Goal: Task Accomplishment & Management: Use online tool/utility

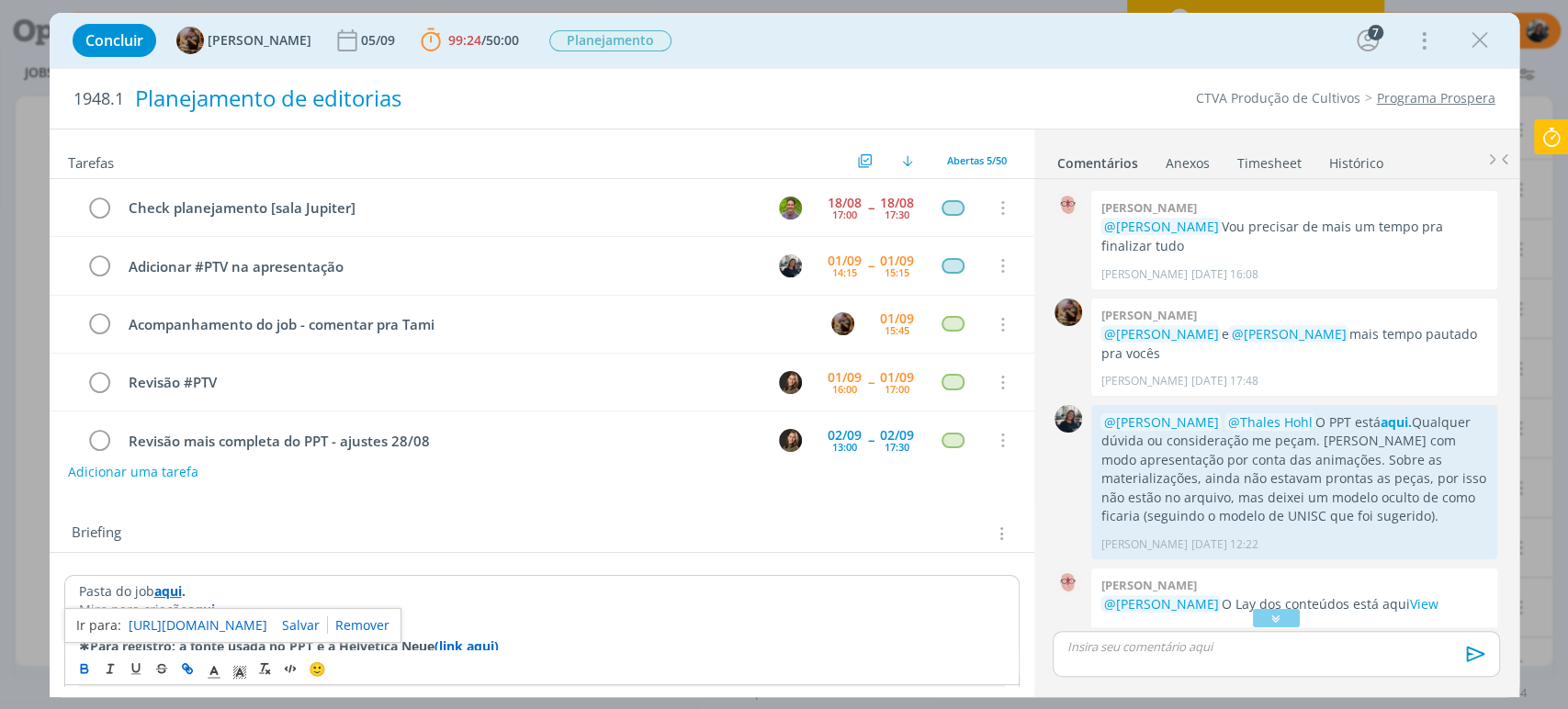
scroll to position [2256, 0]
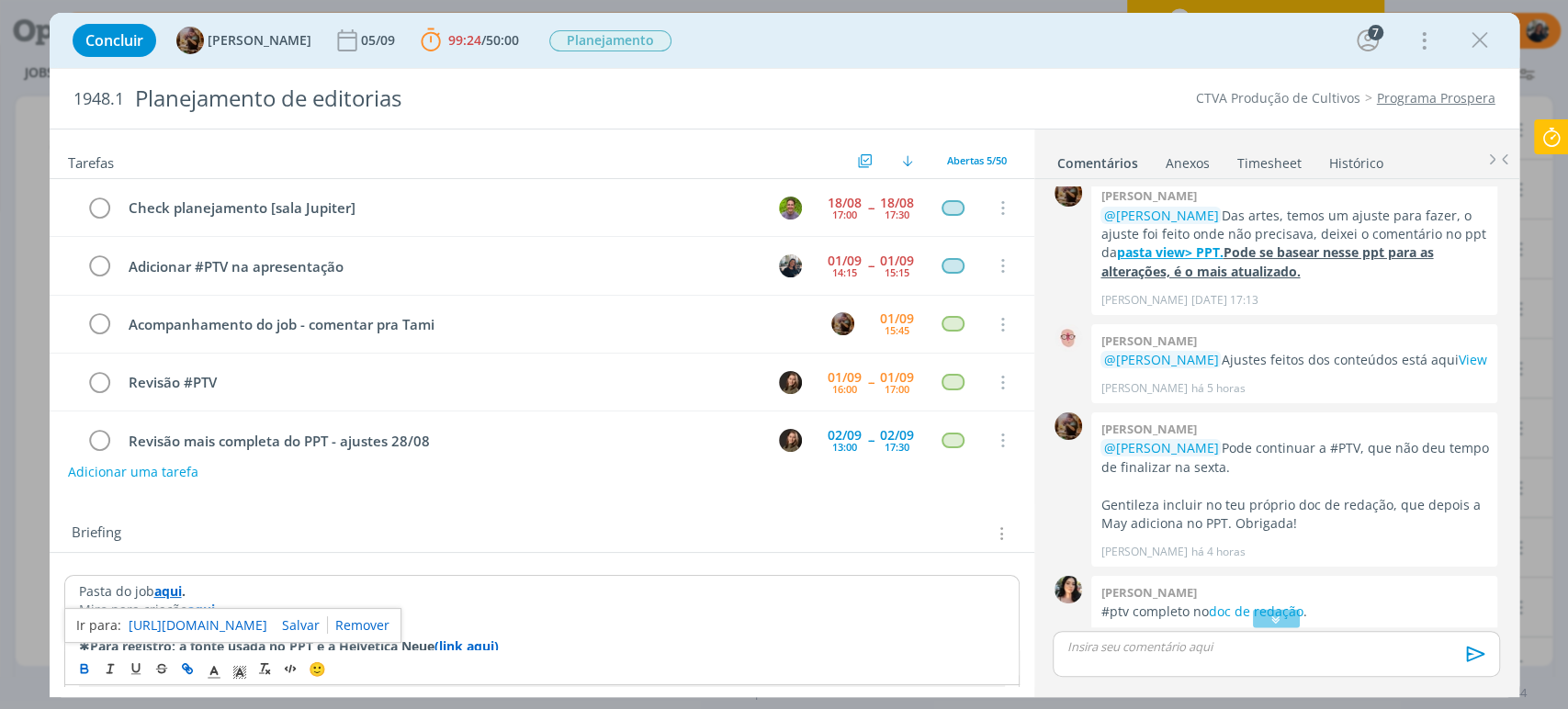
click at [1551, 127] on icon at bounding box center [1552, 137] width 33 height 36
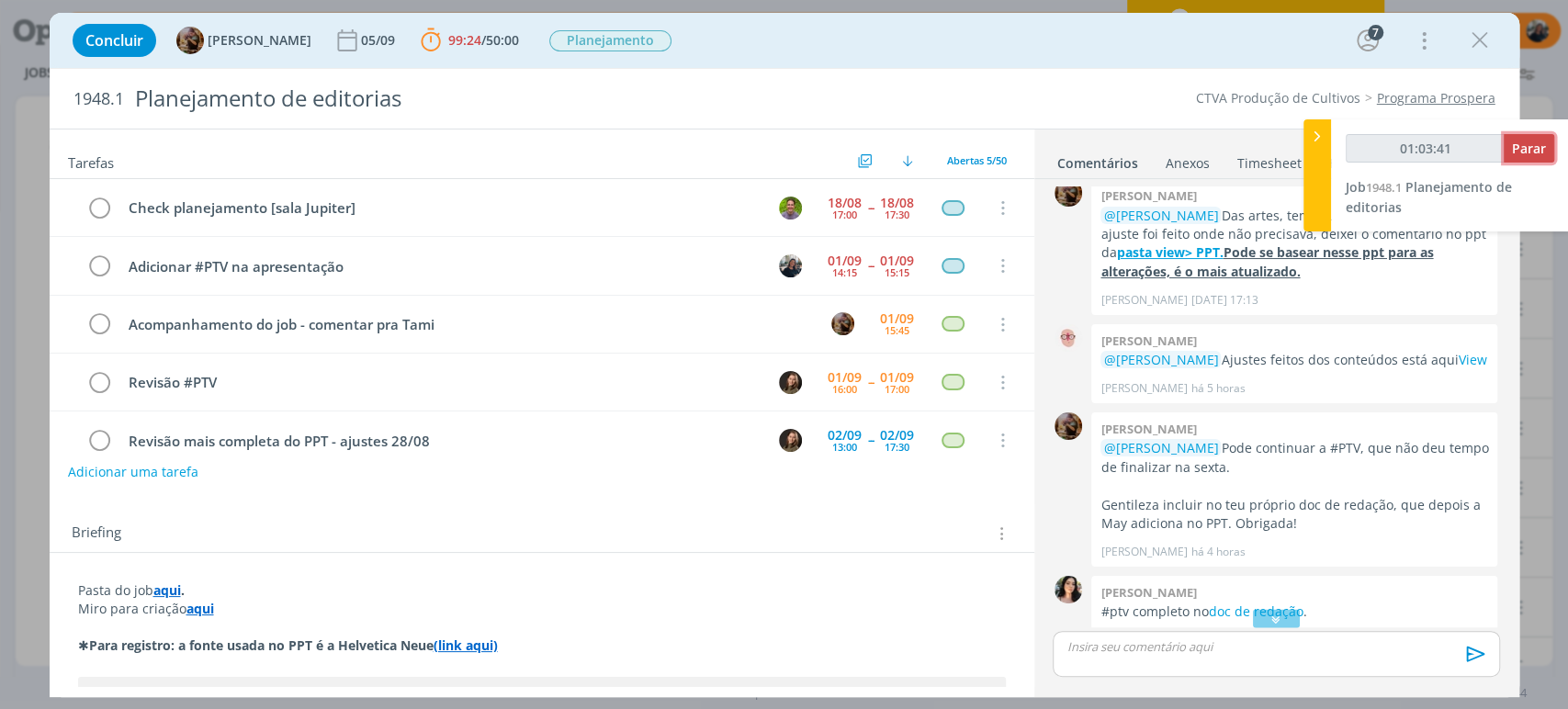
type input "01:03:42"
click at [1541, 144] on span "Parar" at bounding box center [1529, 148] width 34 height 17
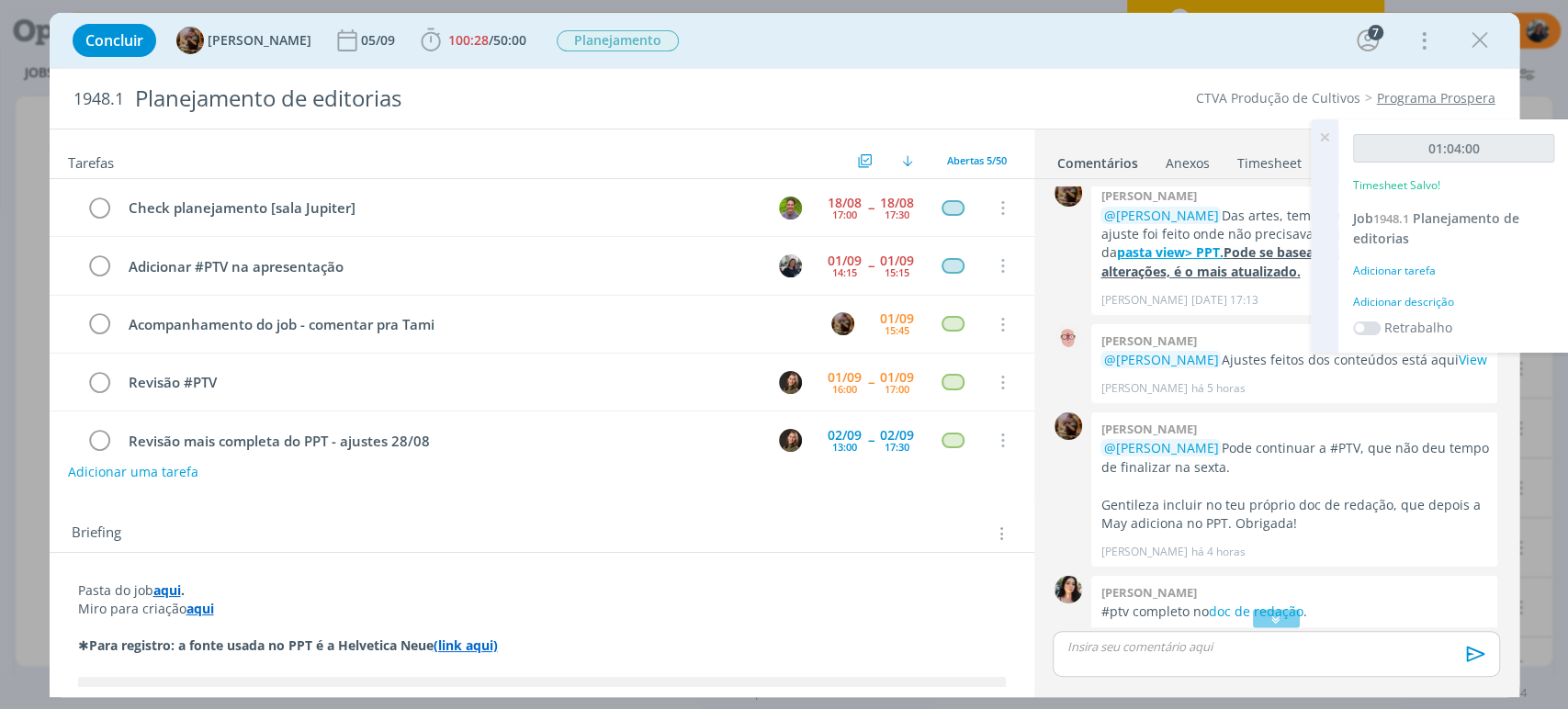
click at [1426, 300] on div "Adicionar descrição" at bounding box center [1454, 302] width 201 height 16
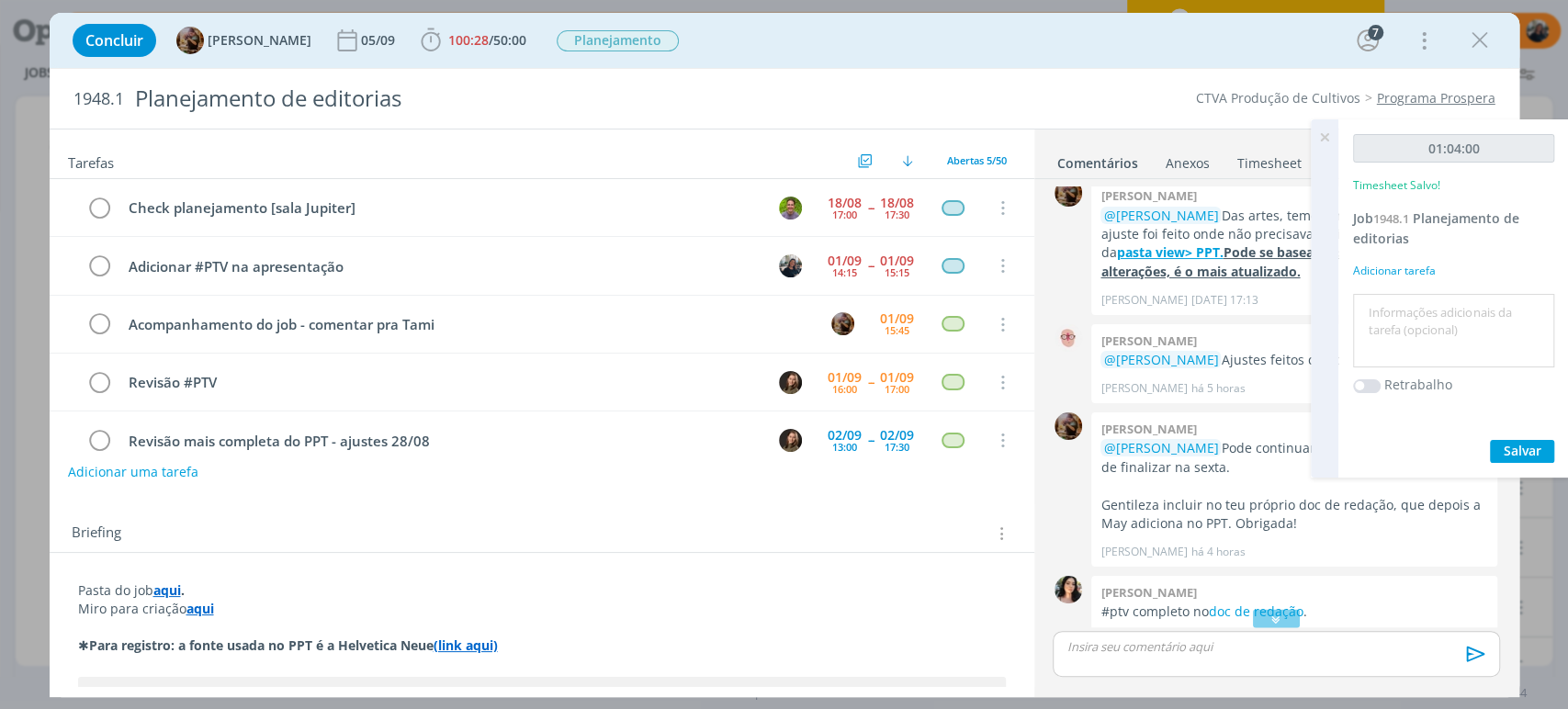
click at [1427, 307] on textarea at bounding box center [1454, 331] width 192 height 65
click at [1464, 315] on textarea "Planejamento" at bounding box center [1454, 331] width 192 height 65
drag, startPoint x: 1414, startPoint y: 305, endPoint x: 1550, endPoint y: 326, distance: 137.6
click at [1566, 303] on div "01:04:00 Timesheet Salvo! Job 1948.1 Planejamento de editorias Adicionar tarefa…" at bounding box center [1454, 298] width 231 height 358
click at [1538, 333] on textarea "Planejamento" at bounding box center [1454, 331] width 192 height 65
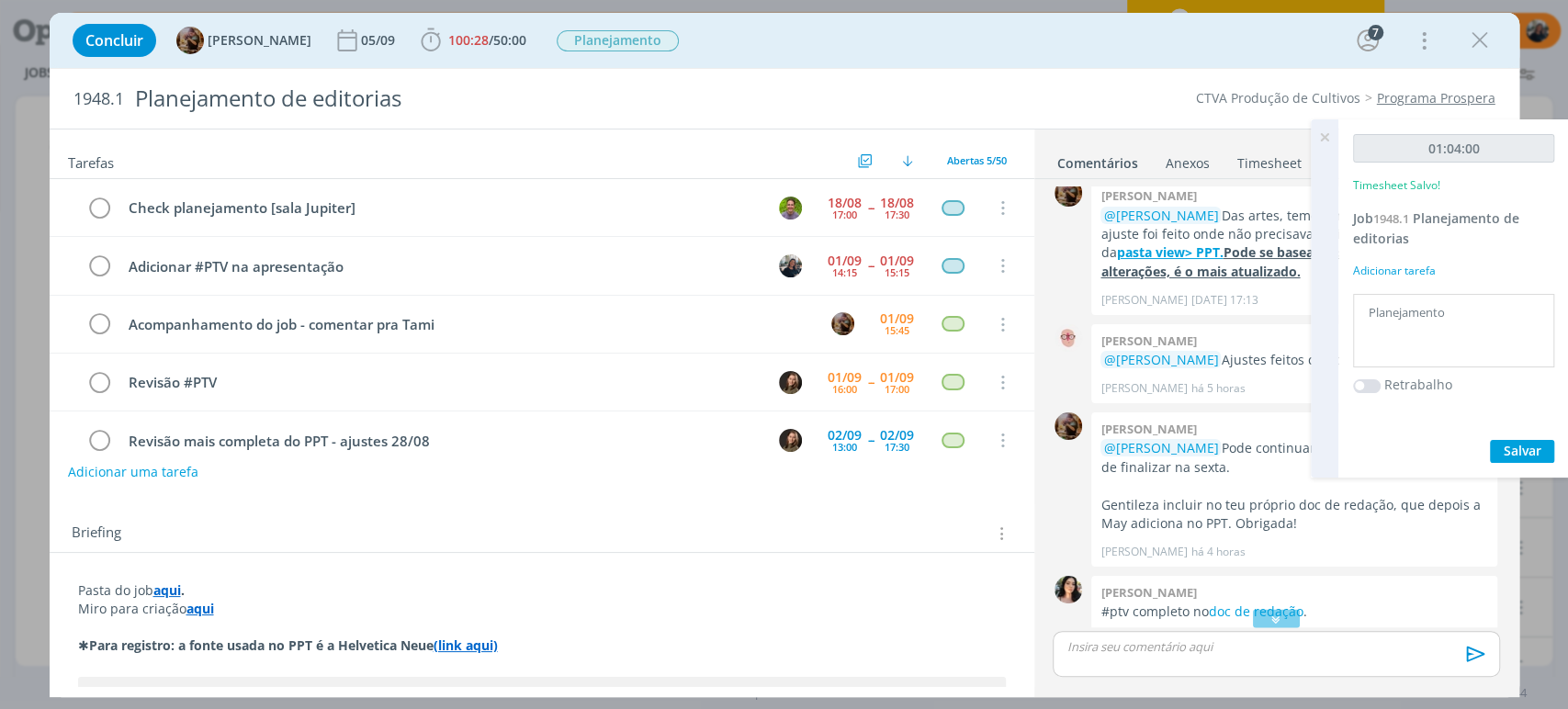
click at [1520, 322] on textarea "Planejamento" at bounding box center [1454, 331] width 192 height 65
type textarea "Planejamento"
click at [1533, 448] on span "Salvar" at bounding box center [1522, 450] width 38 height 17
click at [1322, 135] on icon at bounding box center [1325, 137] width 33 height 36
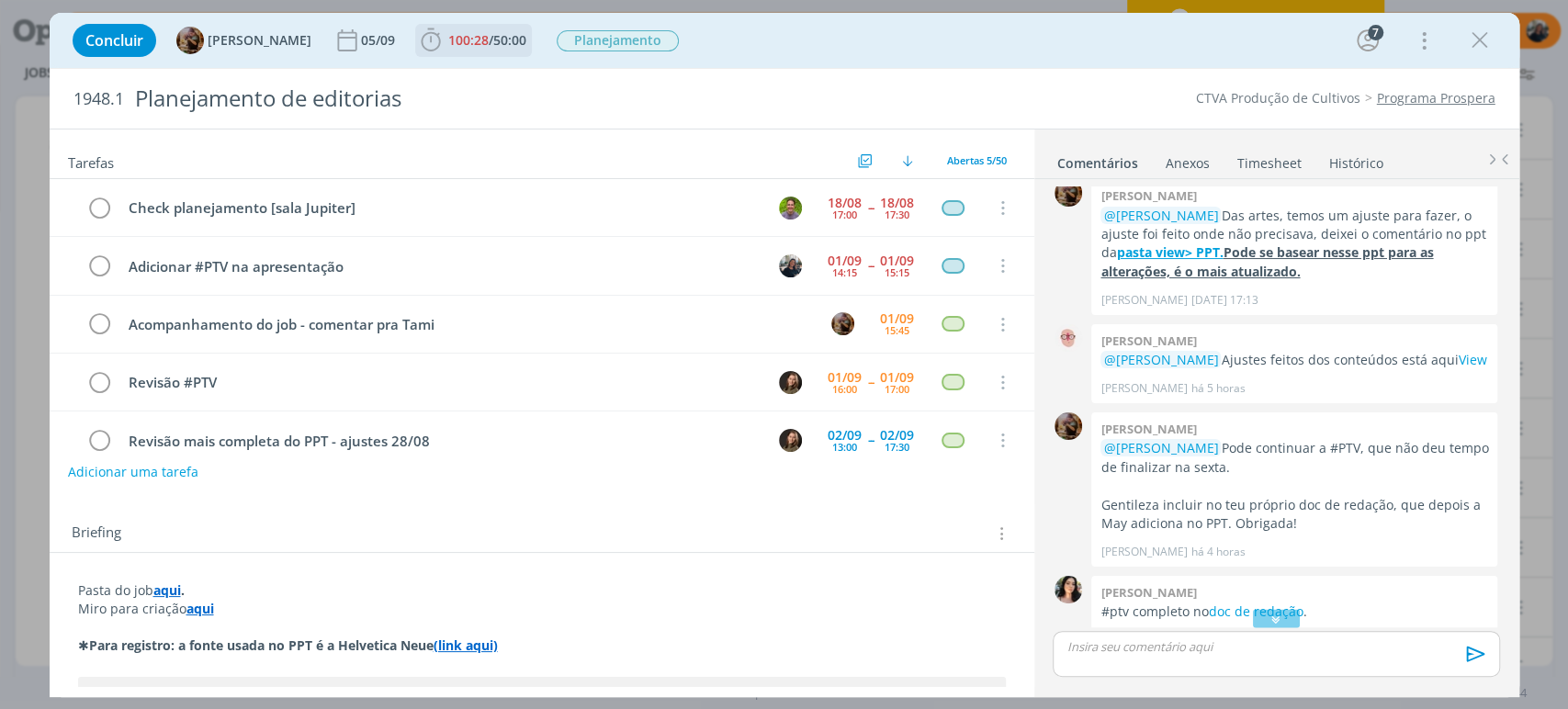
click at [444, 40] on icon "dialog" at bounding box center [431, 40] width 28 height 28
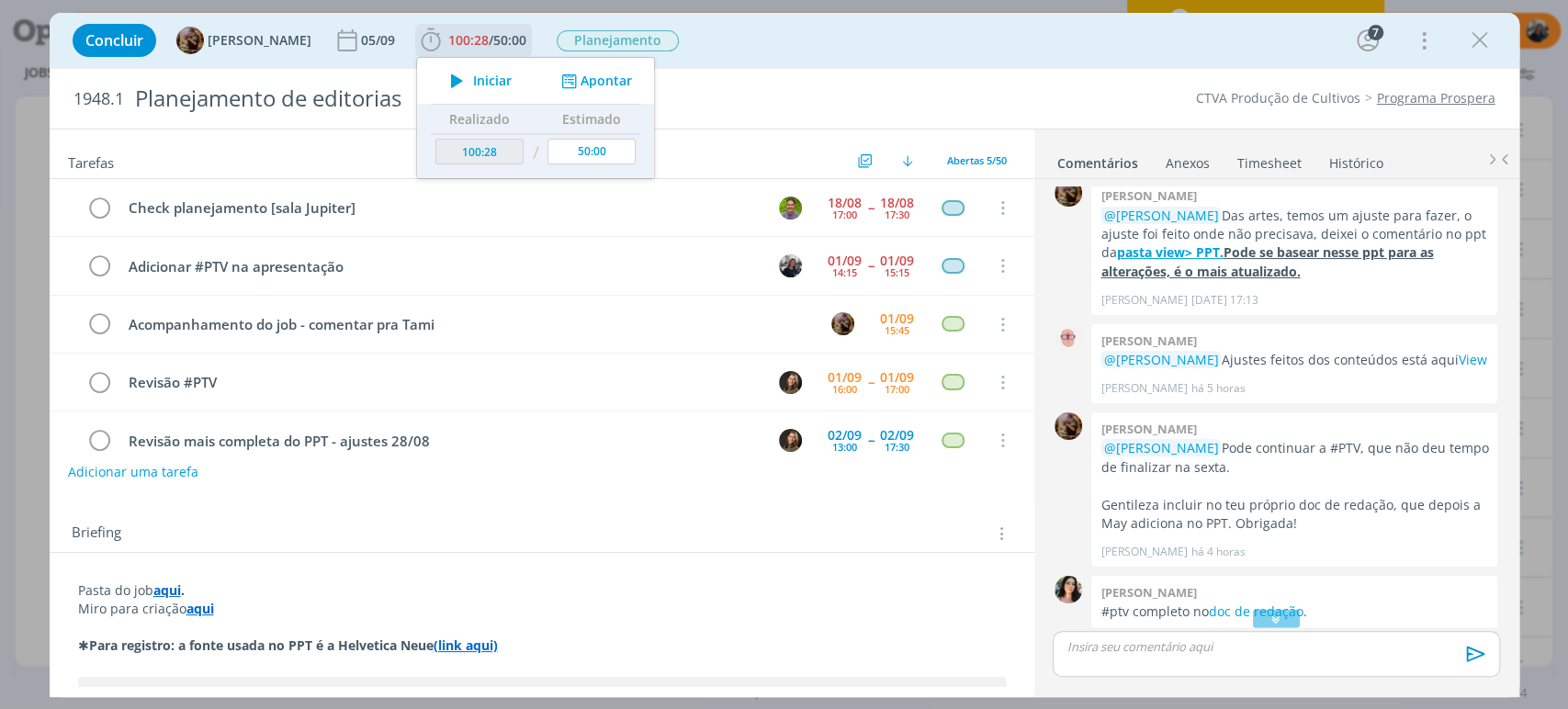
click at [494, 79] on span "Iniciar" at bounding box center [493, 80] width 38 height 13
click at [1481, 36] on icon "dialog" at bounding box center [1479, 40] width 28 height 28
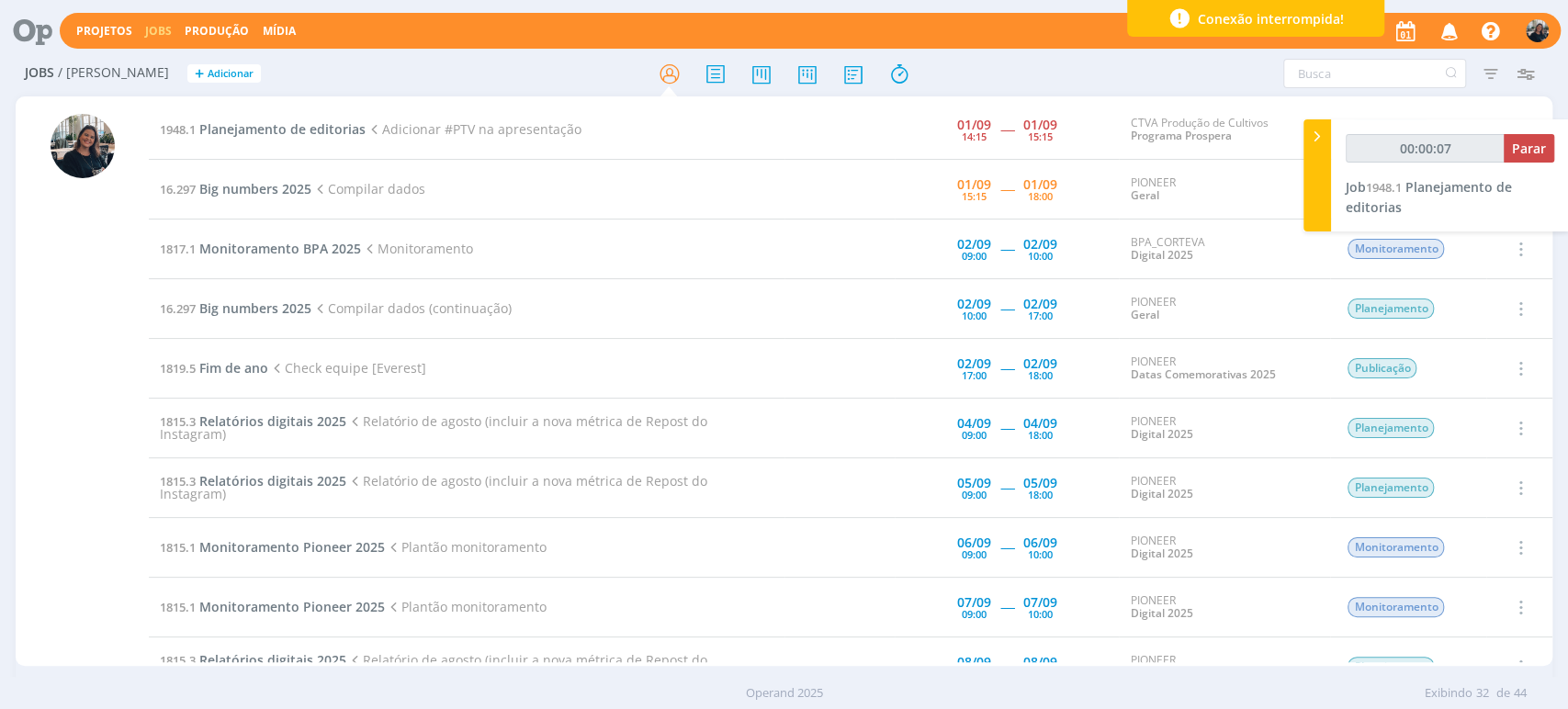
type input "00:00:08"
click at [1317, 133] on icon at bounding box center [1317, 137] width 18 height 19
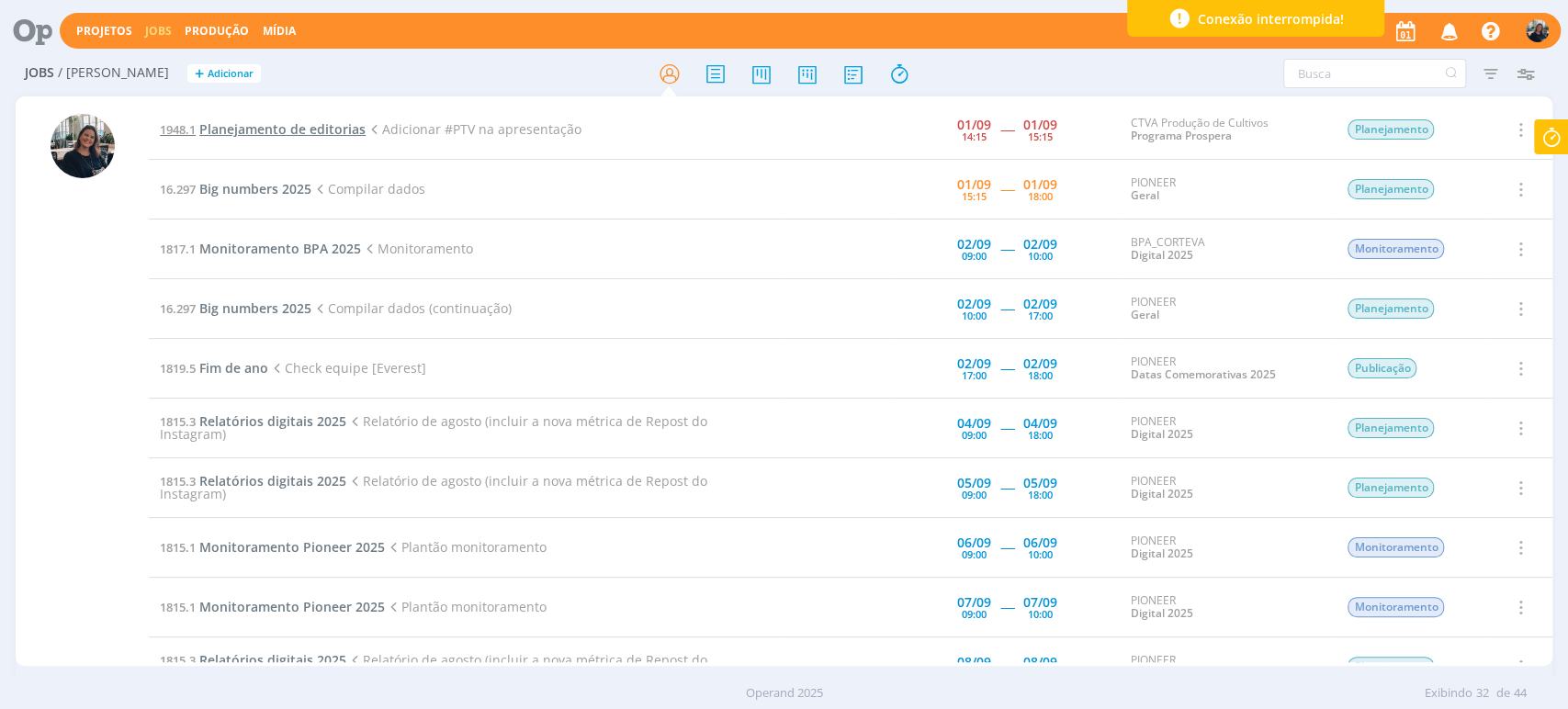
click at [242, 127] on span "Planejamento de editorias" at bounding box center [282, 129] width 166 height 17
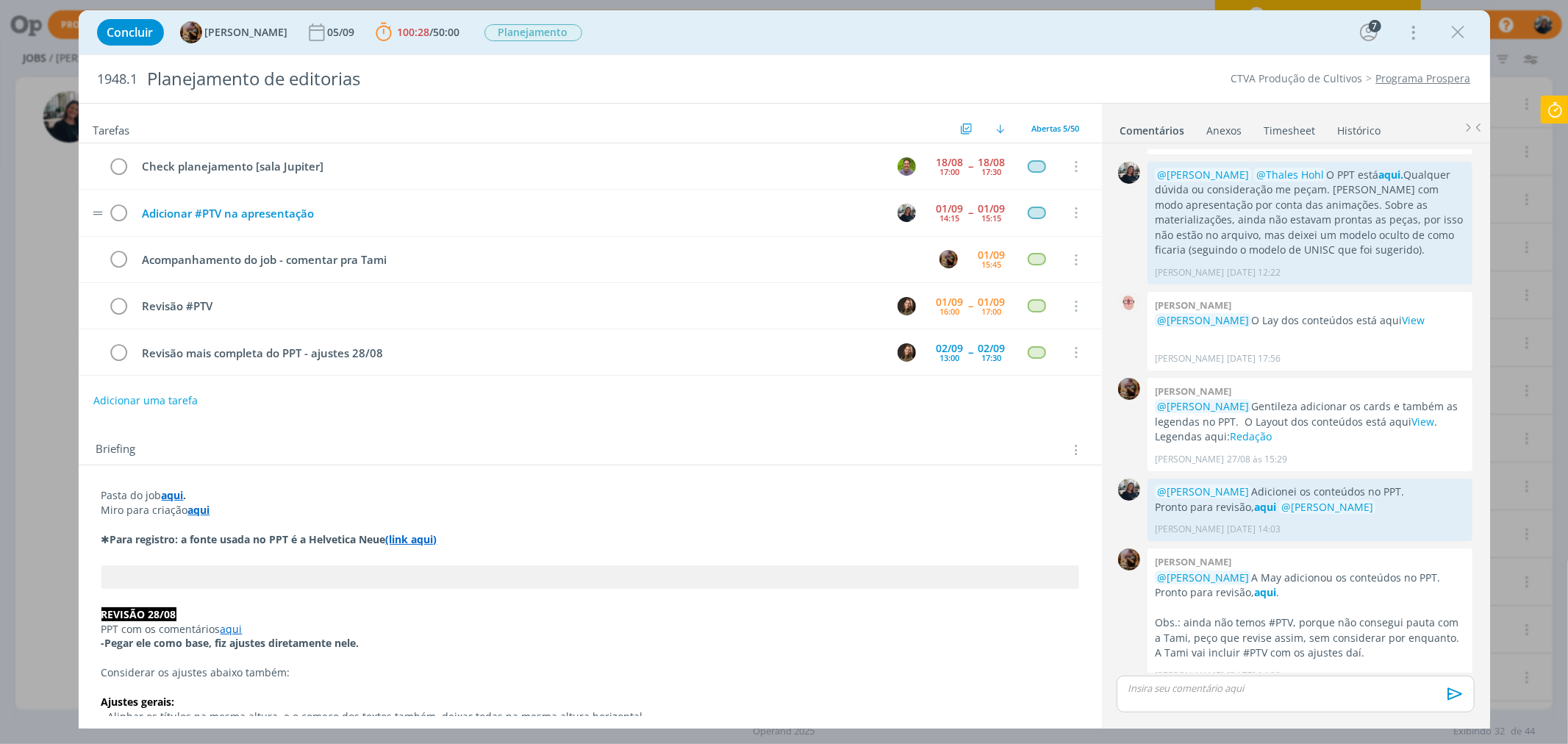
scroll to position [2225, 0]
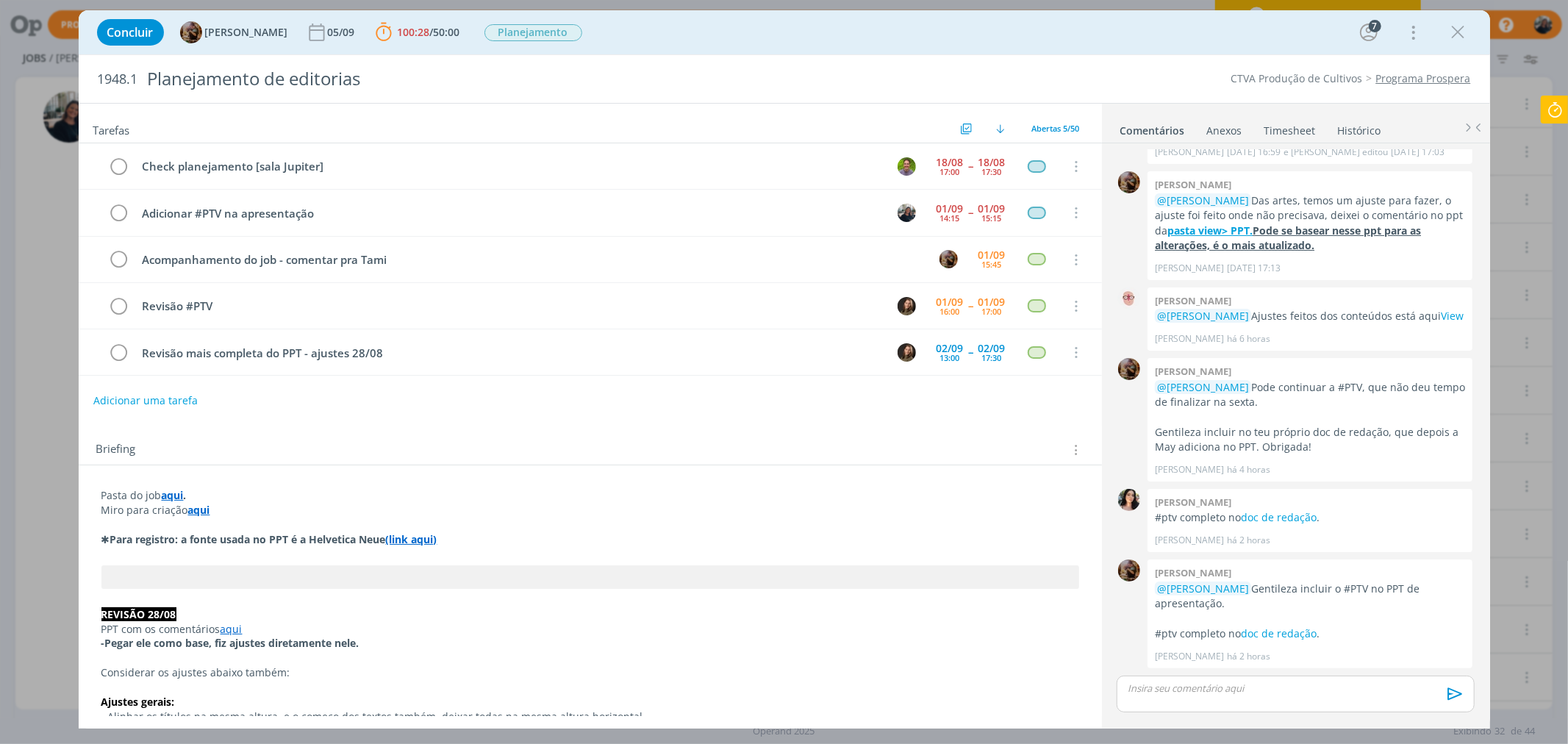
click at [171, 501] on strong "aqui" at bounding box center [172, 495] width 22 height 14
click at [179, 527] on link "https://sobeae.sharepoint.com/:f:/s/SOBEAE/Es3sBLXFgJxHvokL-Lk6EHwBF0IW05lWz0Gc…" at bounding box center [197, 524] width 111 height 19
click at [1248, 567] on p "dialog" at bounding box center [1296, 688] width 334 height 13
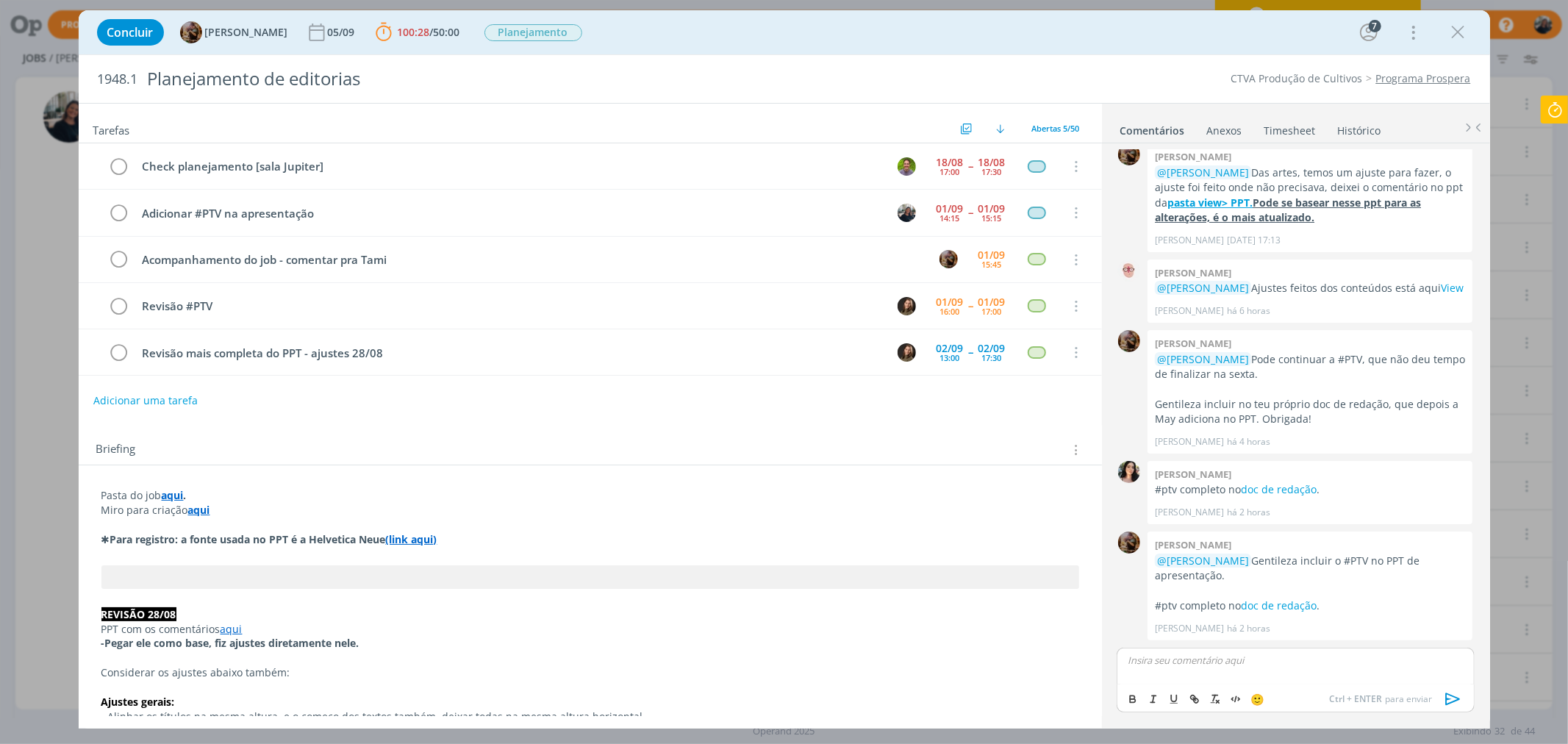
scroll to position [2253, 0]
click at [1202, 567] on span "[PERSON_NAME]" at bounding box center [1209, 682] width 91 height 16
drag, startPoint x: 1326, startPoint y: 657, endPoint x: 1369, endPoint y: 656, distance: 43.0
click at [1254, 567] on p "﻿ @ Julia Abich ﻿ Documento para revisão final aqui." at bounding box center [1296, 660] width 334 height 13
click at [1132, 567] on icon "dialog" at bounding box center [1133, 697] width 5 height 3
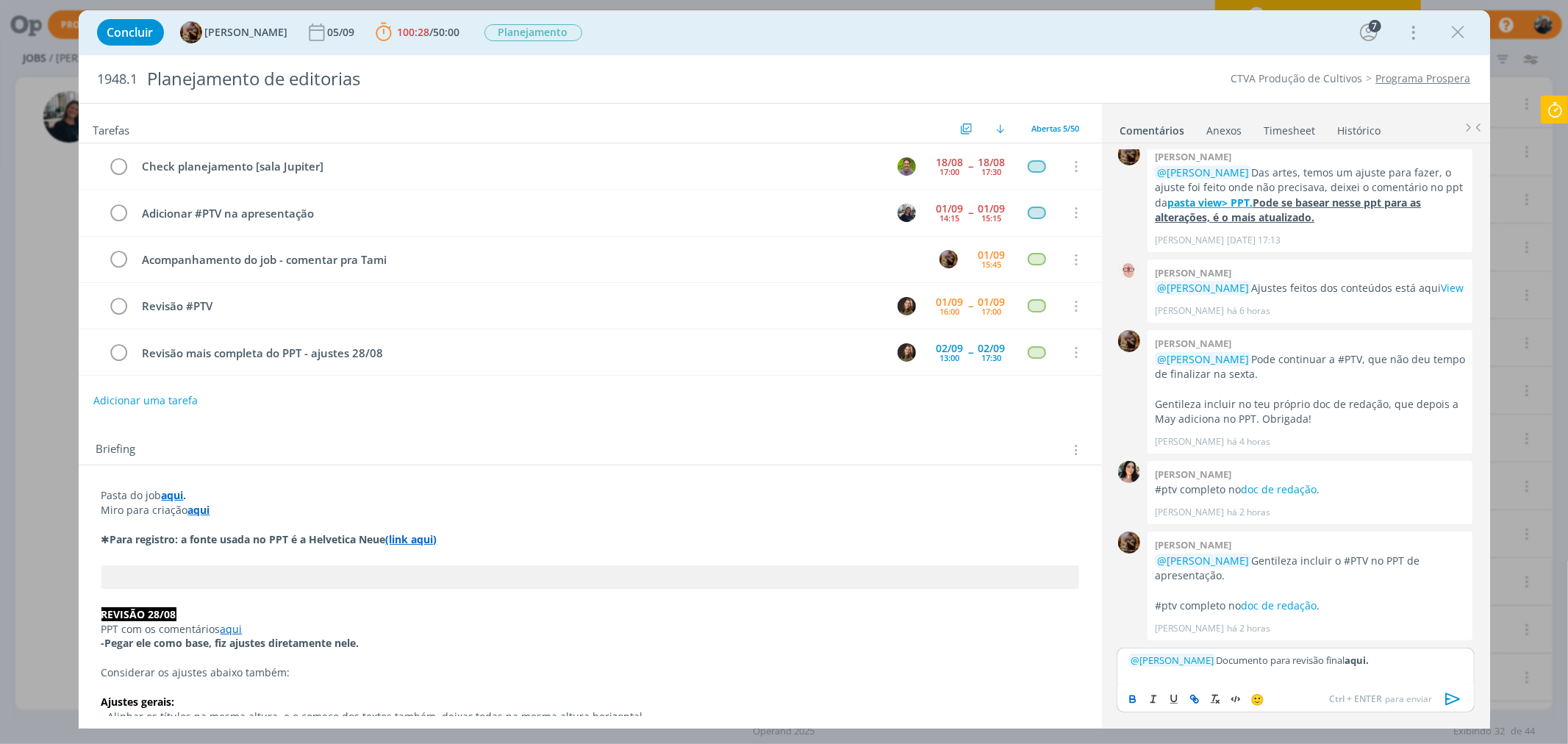
click at [1199, 567] on icon "dialog" at bounding box center [1194, 699] width 12 height 12
drag, startPoint x: 1319, startPoint y: 632, endPoint x: 1213, endPoint y: 638, distance: 106.2
click at [1213, 567] on div "0 Amanda rodrigues @Mayara Peruzzo Marquei check com o Thales, pra ele te conte…" at bounding box center [1295, 434] width 369 height 581
paste input "https://sobeae.sharepoint.com/:b:/s/SOBEAE/Ebu9ISnTy_9OhdFhkbkiFI0BOrwqXxA6t1nC…"
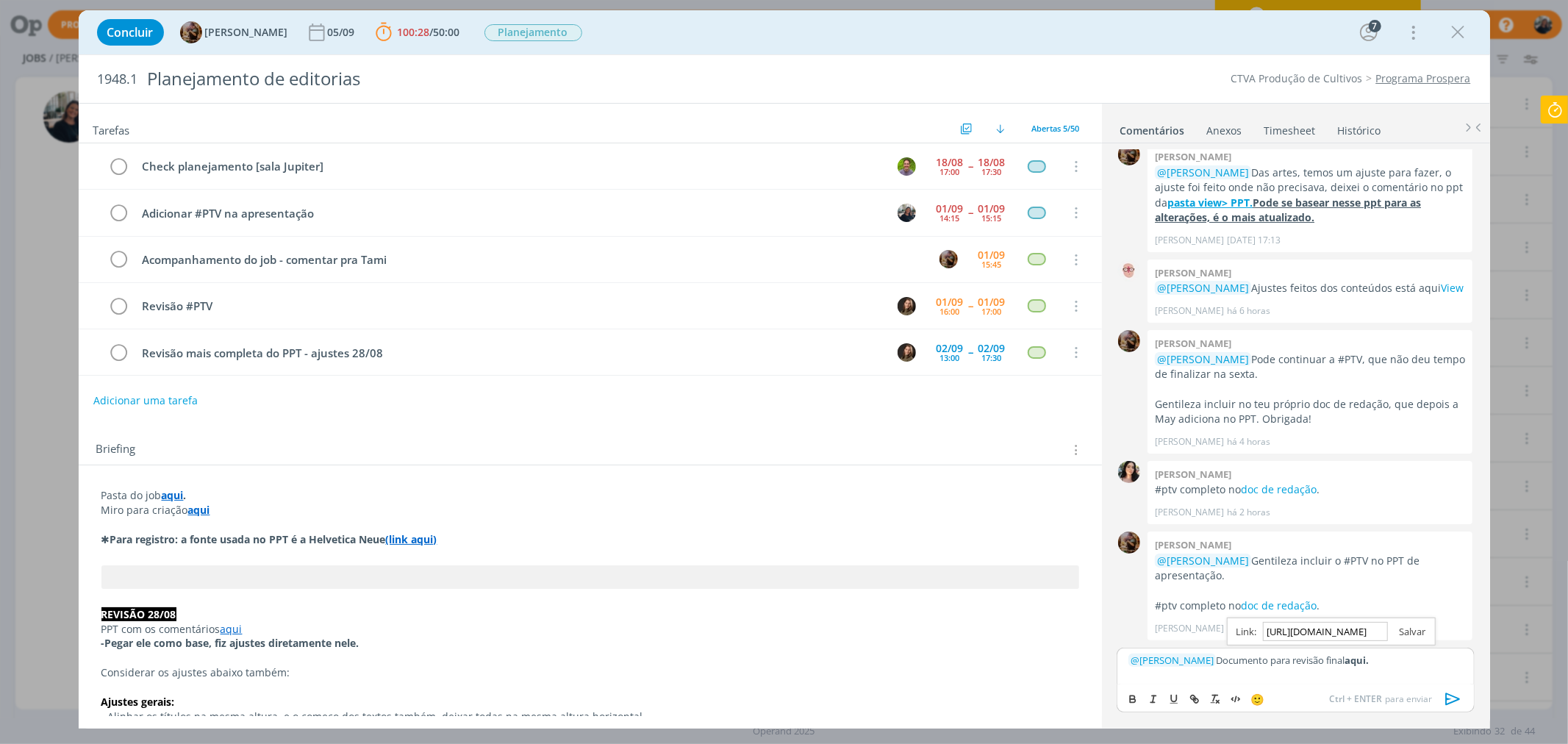
type input "https://sobeae.sharepoint.com/:b:/s/SOBEAE/Ebu9ISnTy_9OhdFhkbkiFI0BOrwqXxA6t1nC…"
click at [1254, 567] on link "dialog" at bounding box center [1407, 632] width 38 height 13
click at [1254, 567] on p "﻿ @ Julia Abich ﻿ Documento para revisão final aqui." at bounding box center [1296, 660] width 334 height 13
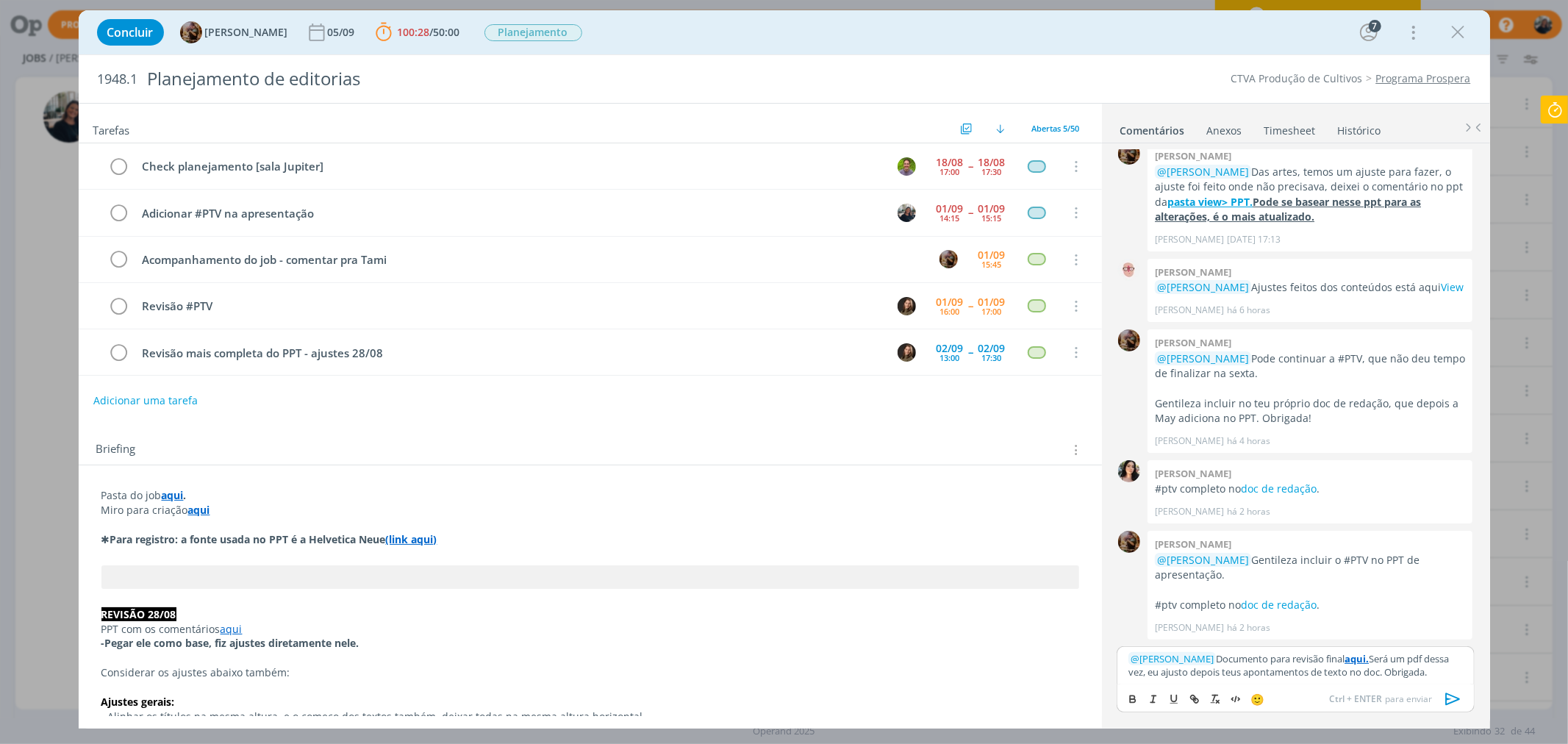
click at [1254, 567] on icon "dialog" at bounding box center [1453, 699] width 22 height 22
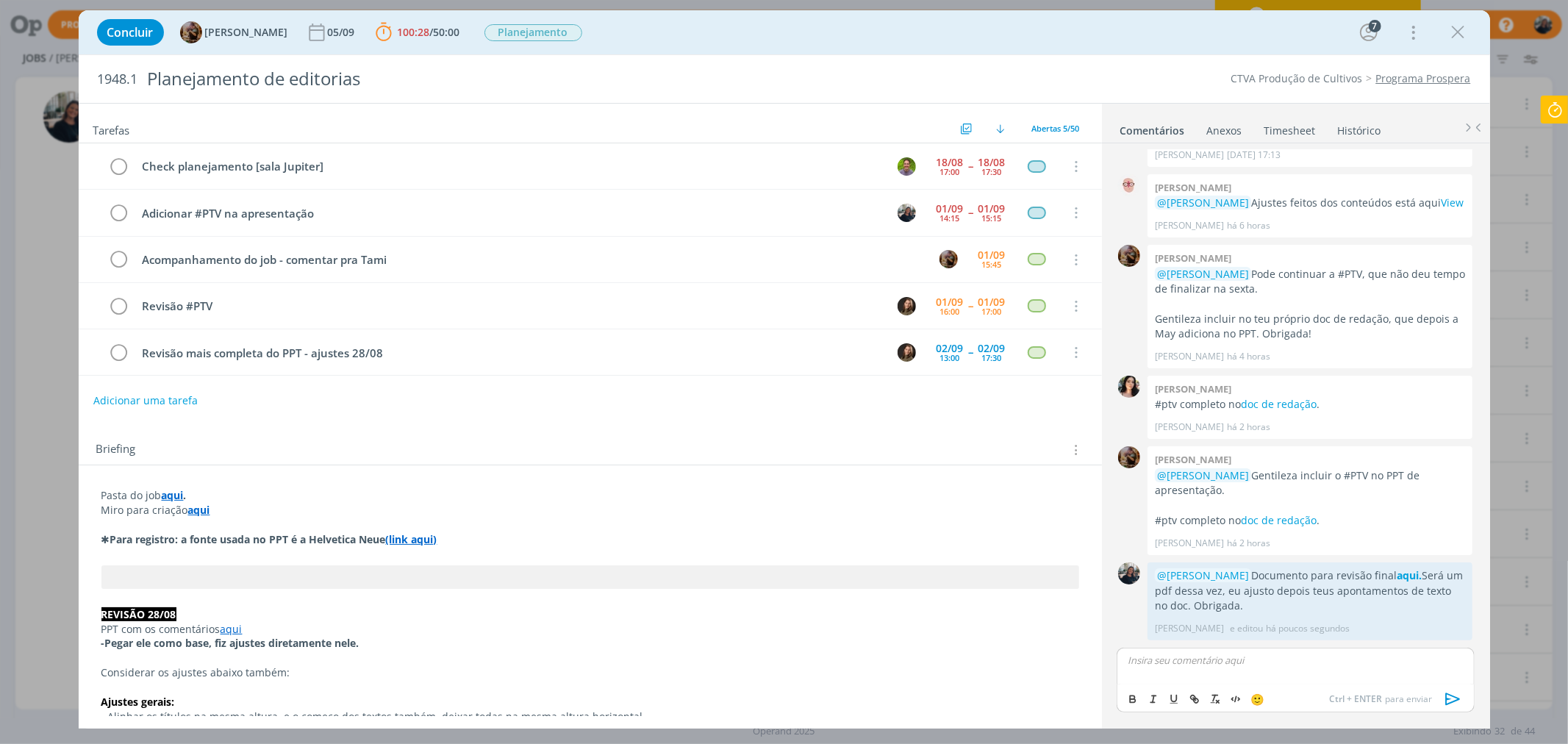
scroll to position [2338, 0]
click at [119, 212] on icon "dialog" at bounding box center [119, 213] width 21 height 22
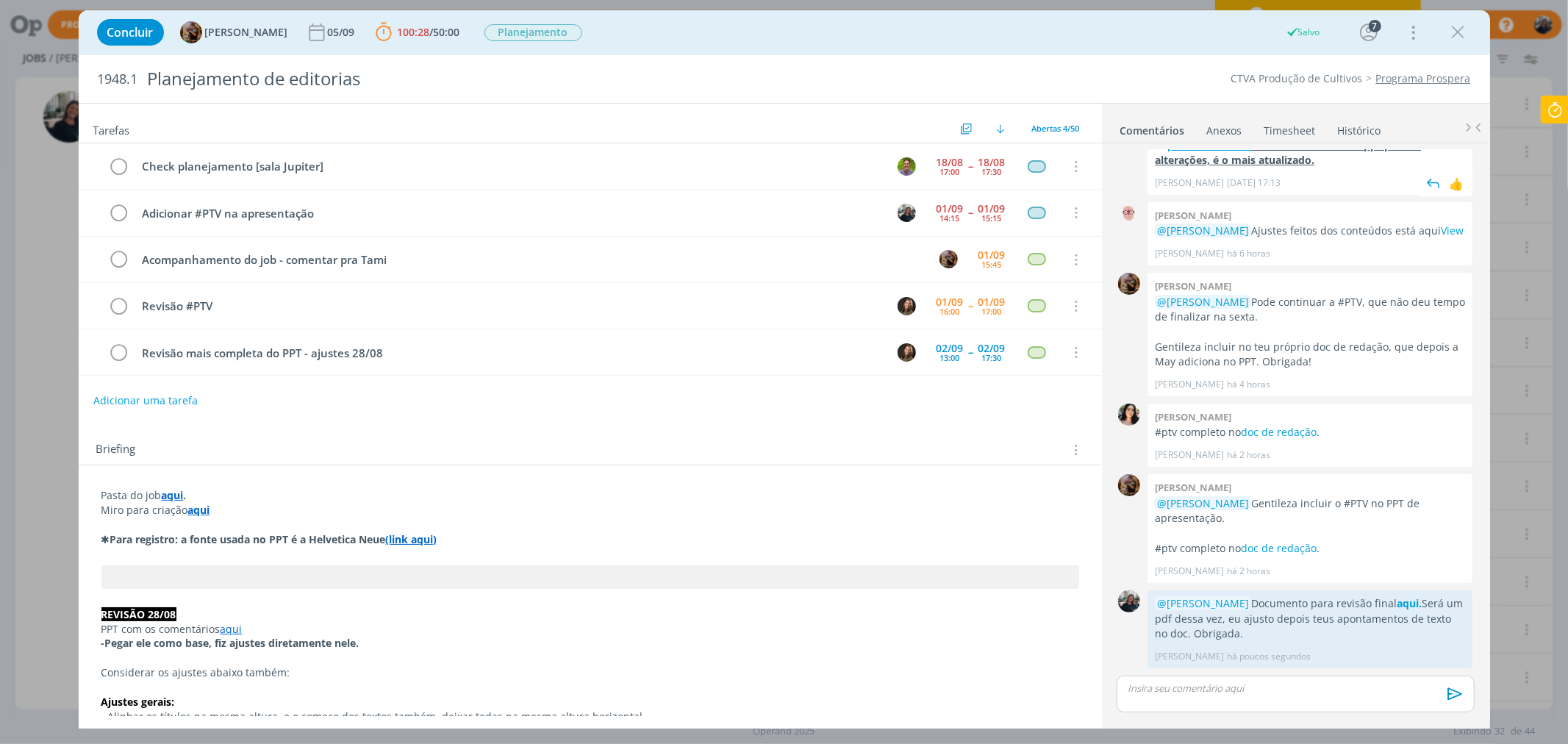
scroll to position [2311, 0]
click at [1254, 112] on icon at bounding box center [1555, 109] width 26 height 28
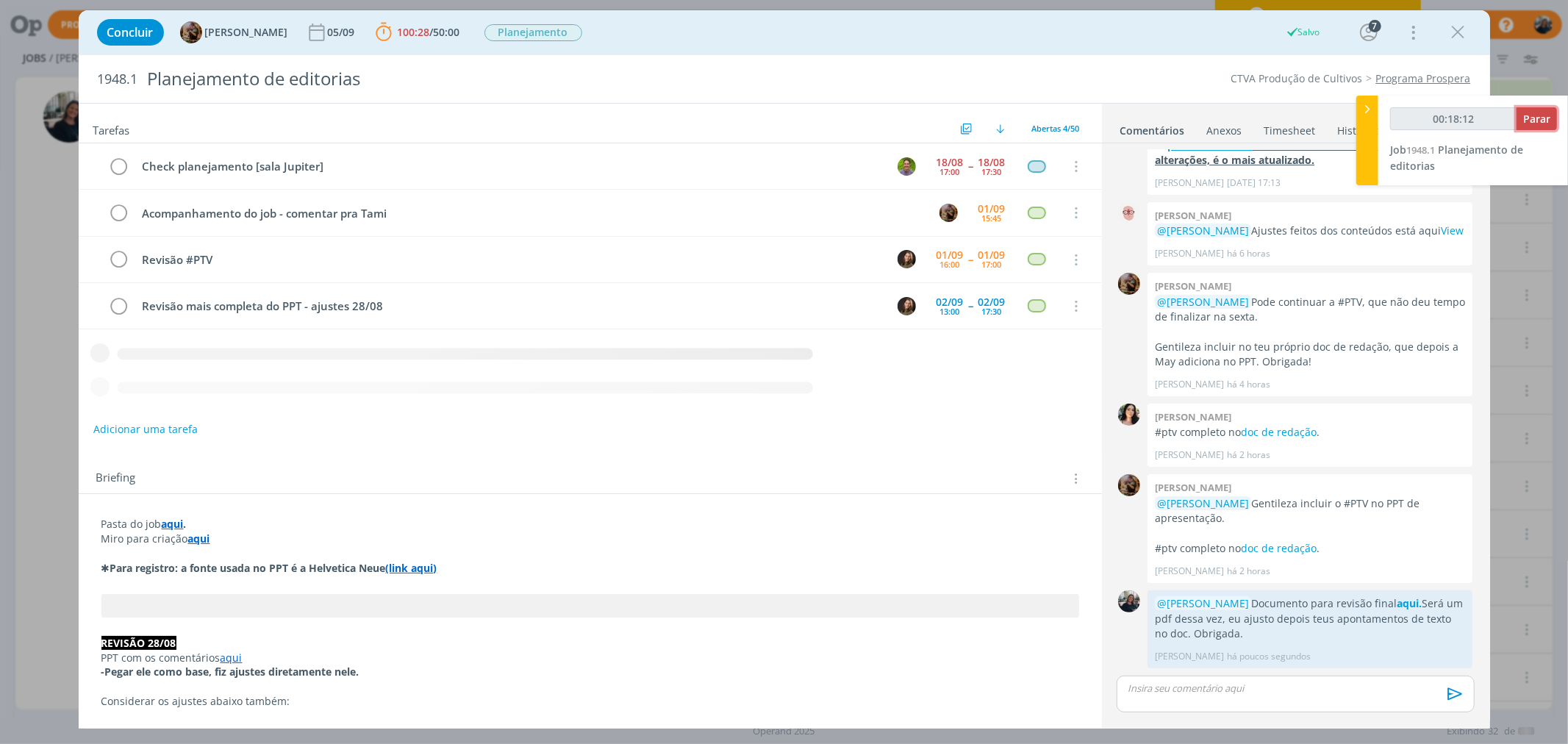
click at [1254, 115] on span "Parar" at bounding box center [1536, 119] width 27 height 14
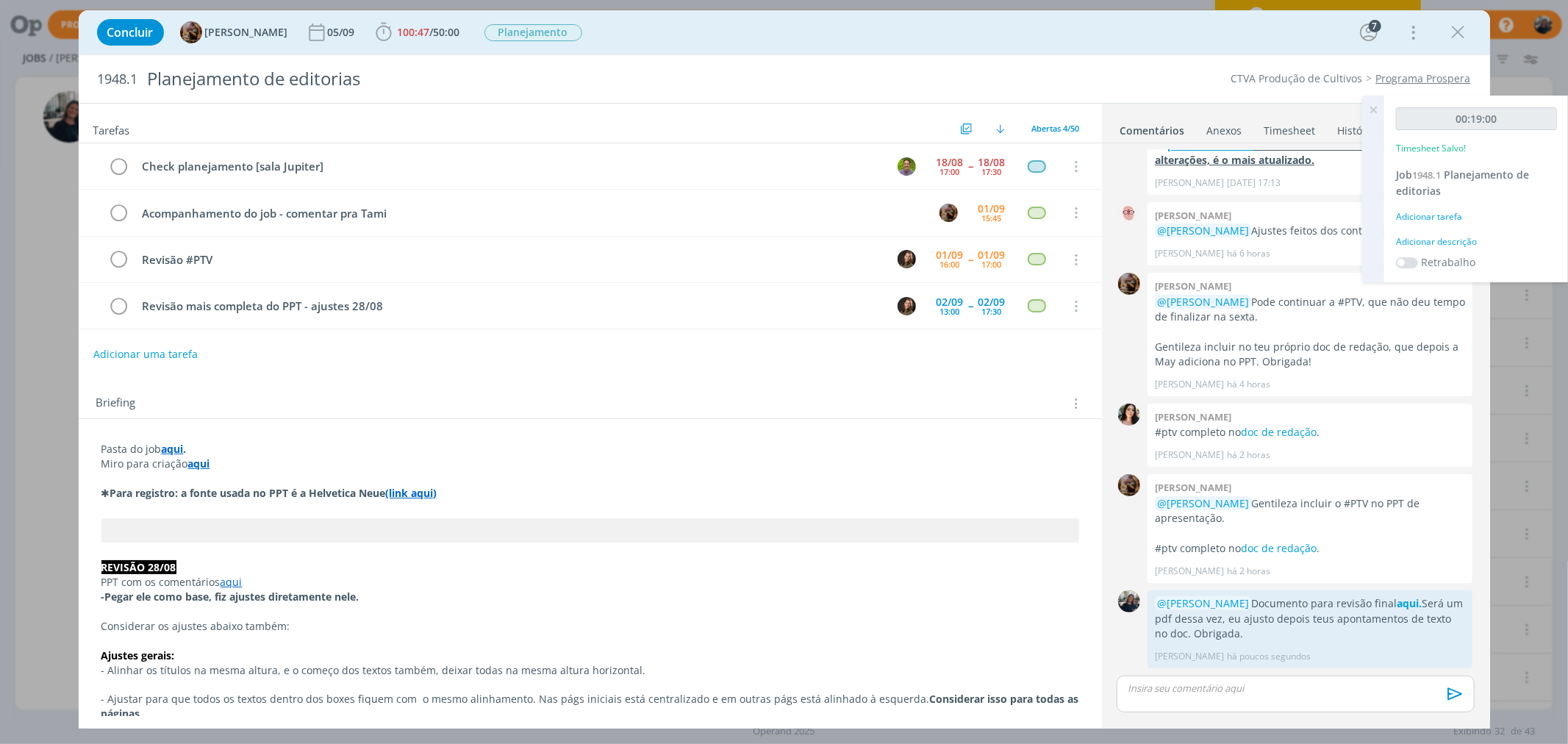
click at [1254, 243] on div "Adicionar descrição" at bounding box center [1476, 242] width 161 height 13
click at [1254, 243] on textarea at bounding box center [1476, 265] width 154 height 52
type textarea "Adicionando PTV no ppt e animações após terem ajustado layout de peças"
click at [1254, 358] on button "Salvar" at bounding box center [1531, 361] width 52 height 18
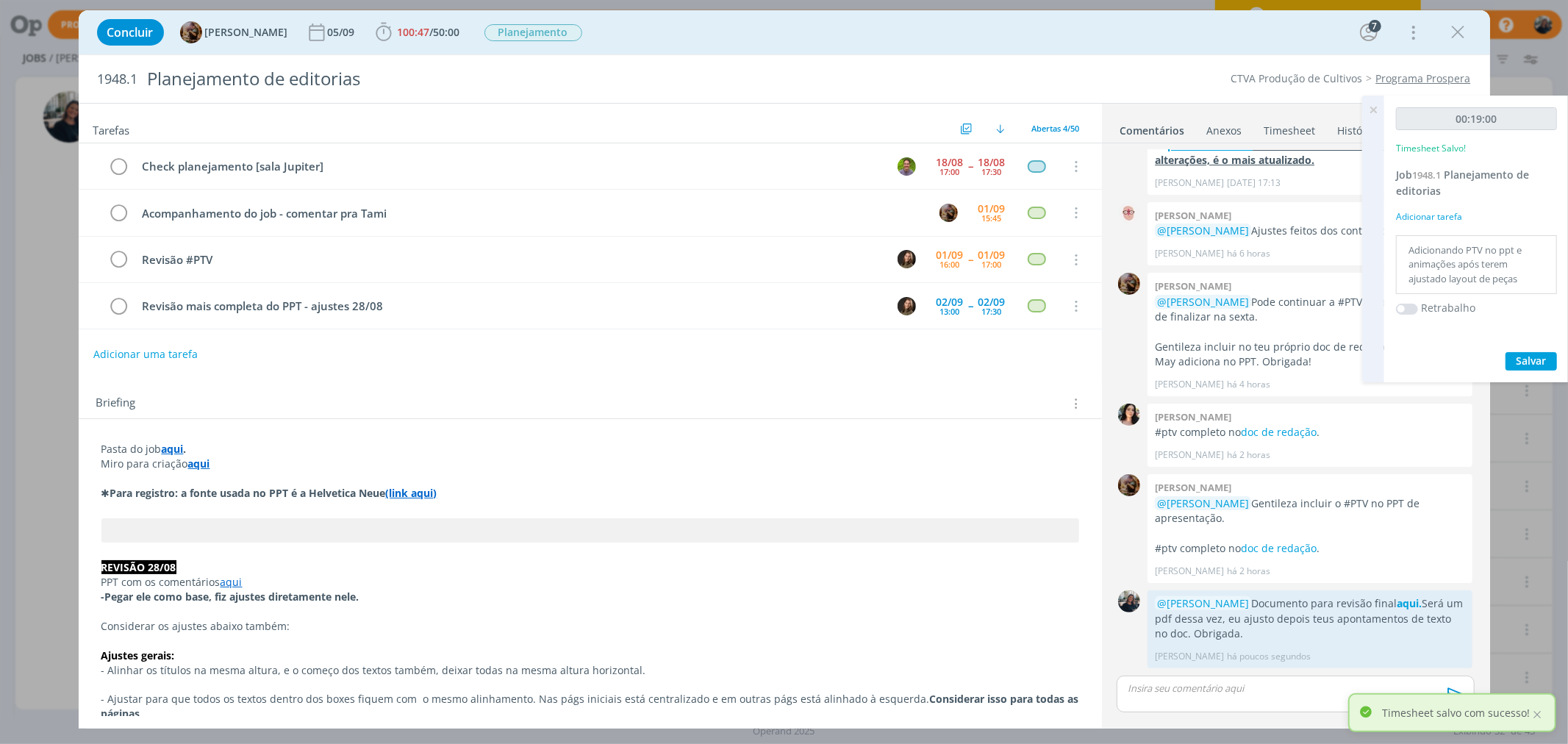
click at [1254, 110] on icon at bounding box center [1373, 109] width 26 height 28
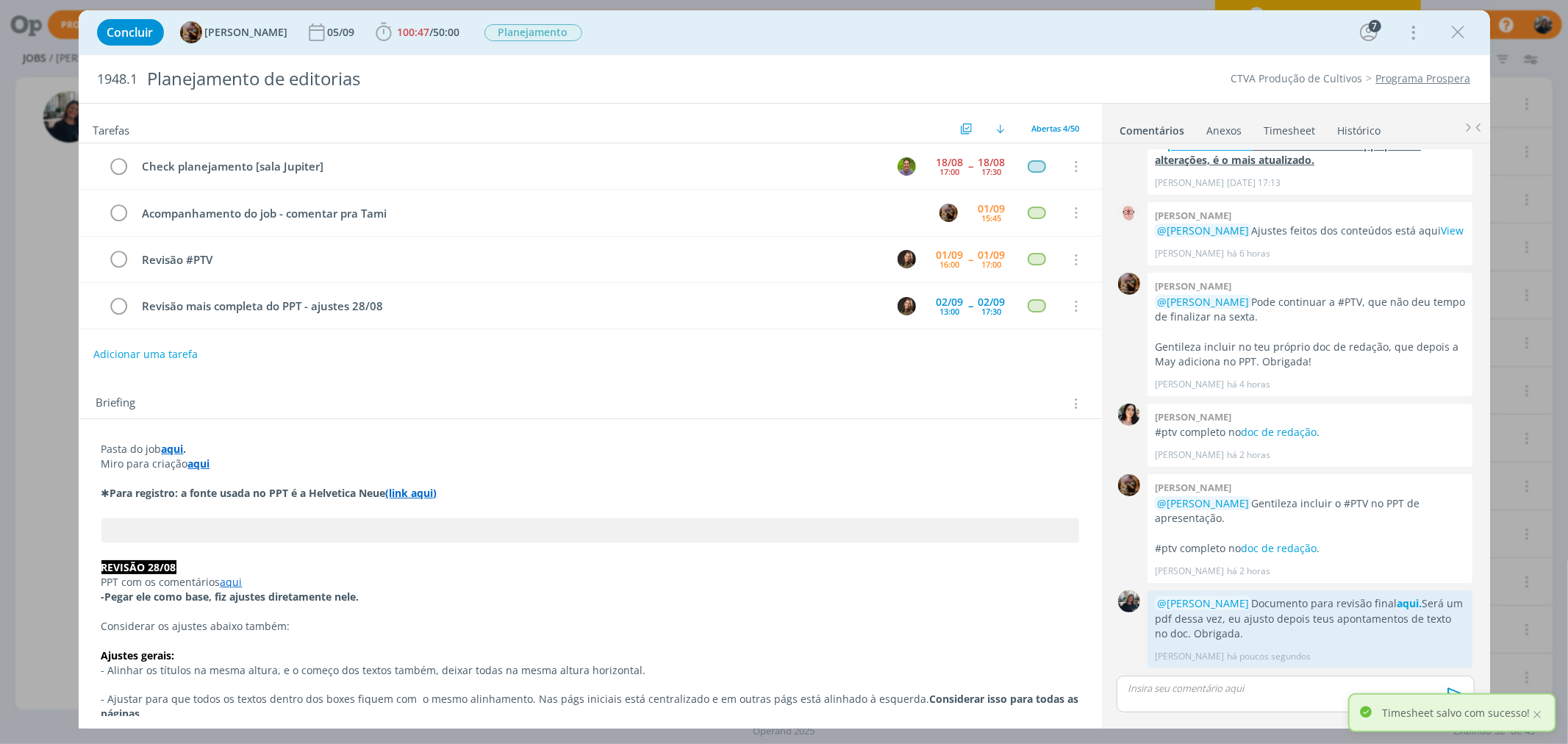
click at [1254, 31] on icon "dialog" at bounding box center [1458, 32] width 22 height 22
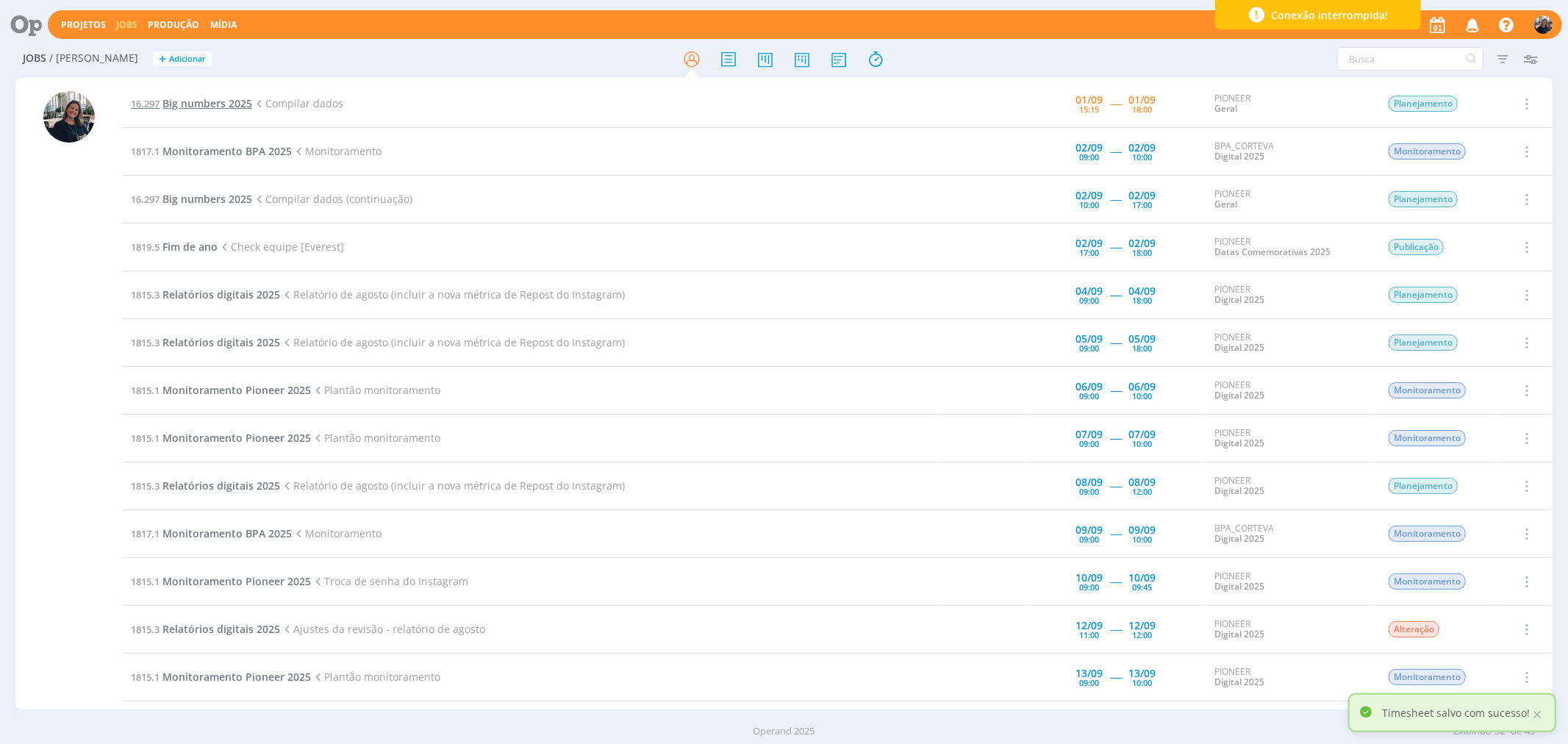
click at [201, 102] on span "Big numbers 2025" at bounding box center [207, 103] width 90 height 14
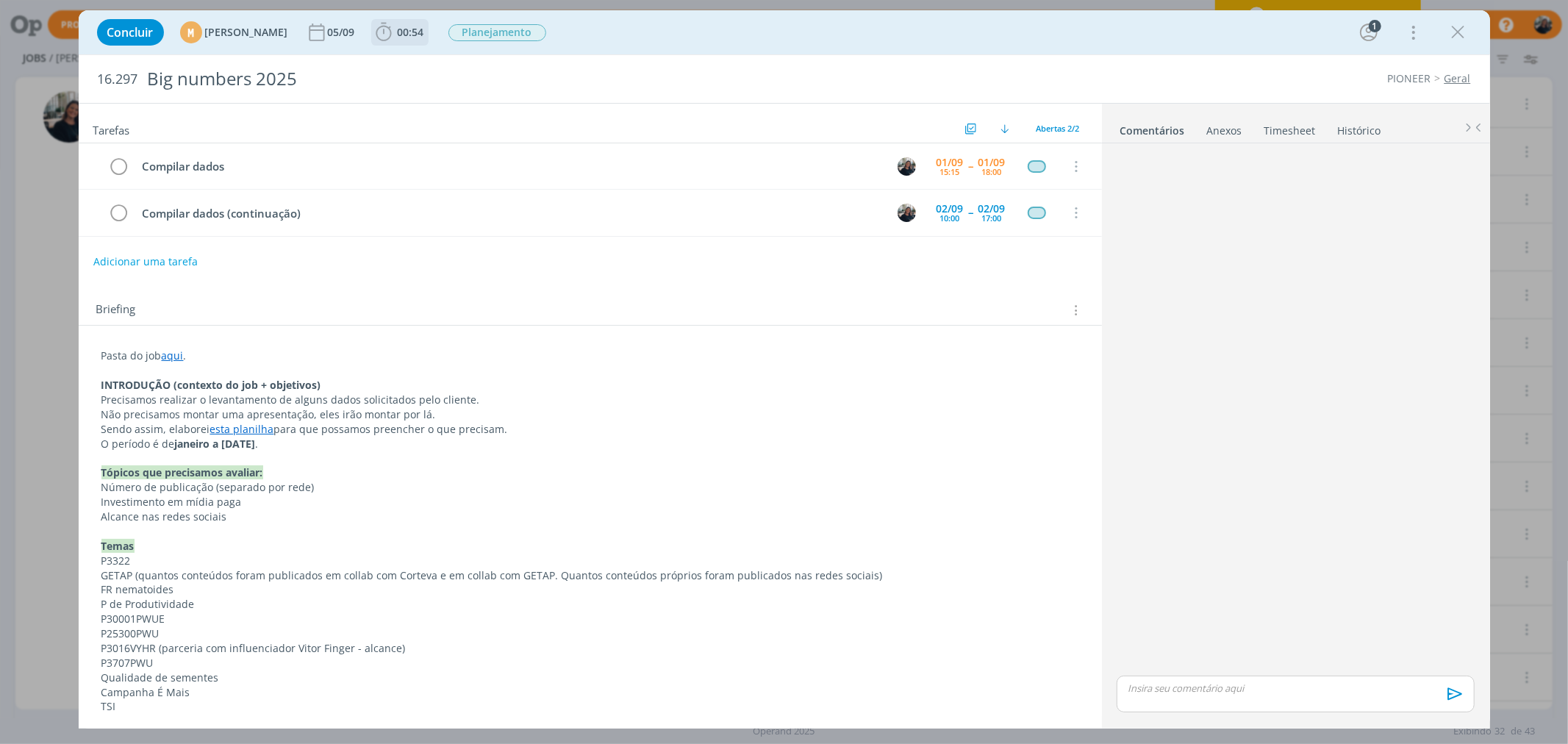
click at [395, 31] on icon "dialog" at bounding box center [383, 32] width 22 height 22
click at [449, 59] on span "Iniciar" at bounding box center [433, 64] width 31 height 10
click at [242, 431] on link "esta planilha" at bounding box center [242, 429] width 64 height 14
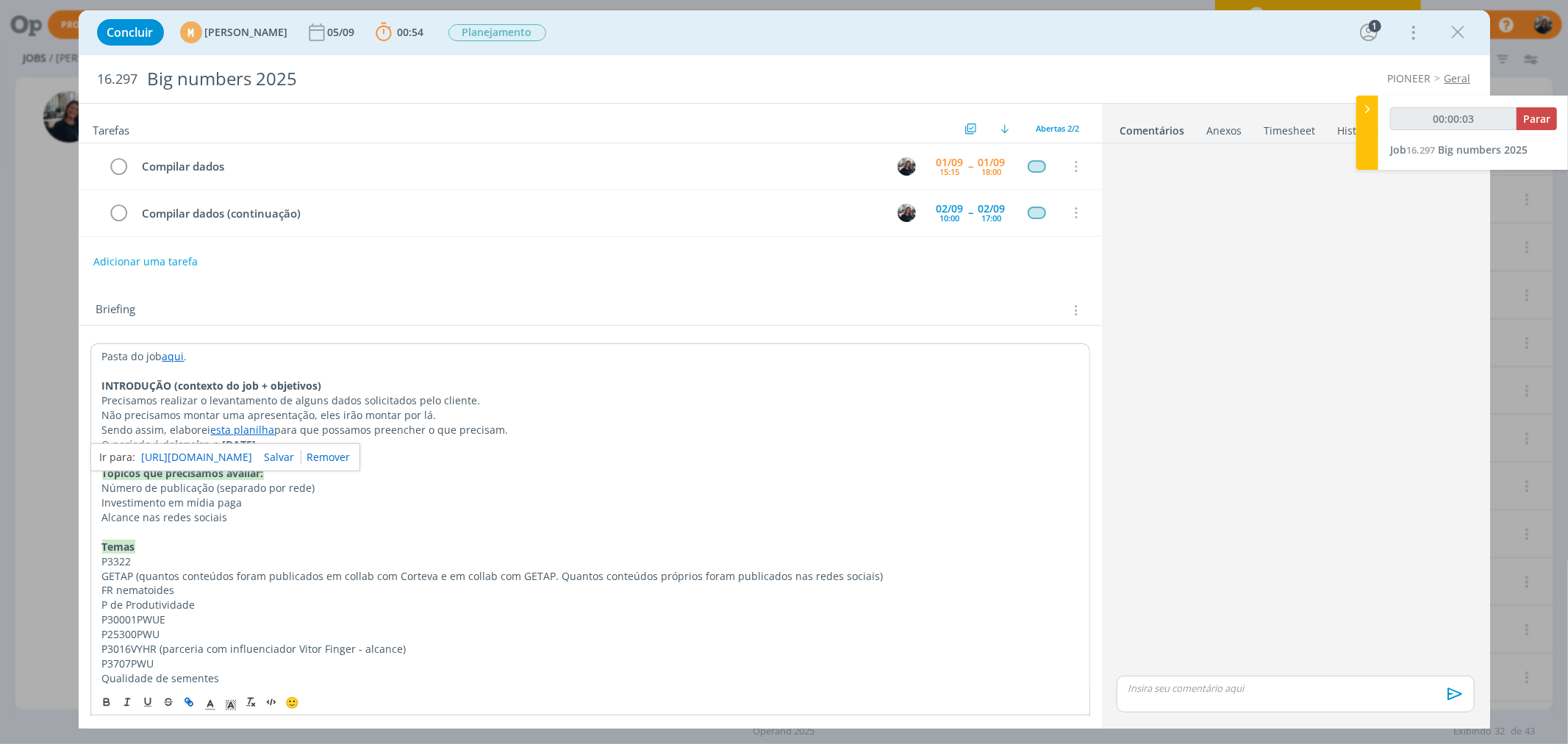
click at [253, 464] on link "https://sobeae.sharepoint.com/:x:/s/SOBEAE/EcTe8ij3HhxHhqQz1YG-dVMBx_aPRXecaGlo…" at bounding box center [197, 457] width 111 height 19
type input "00:00:22"
click at [1254, 107] on icon at bounding box center [1367, 109] width 15 height 15
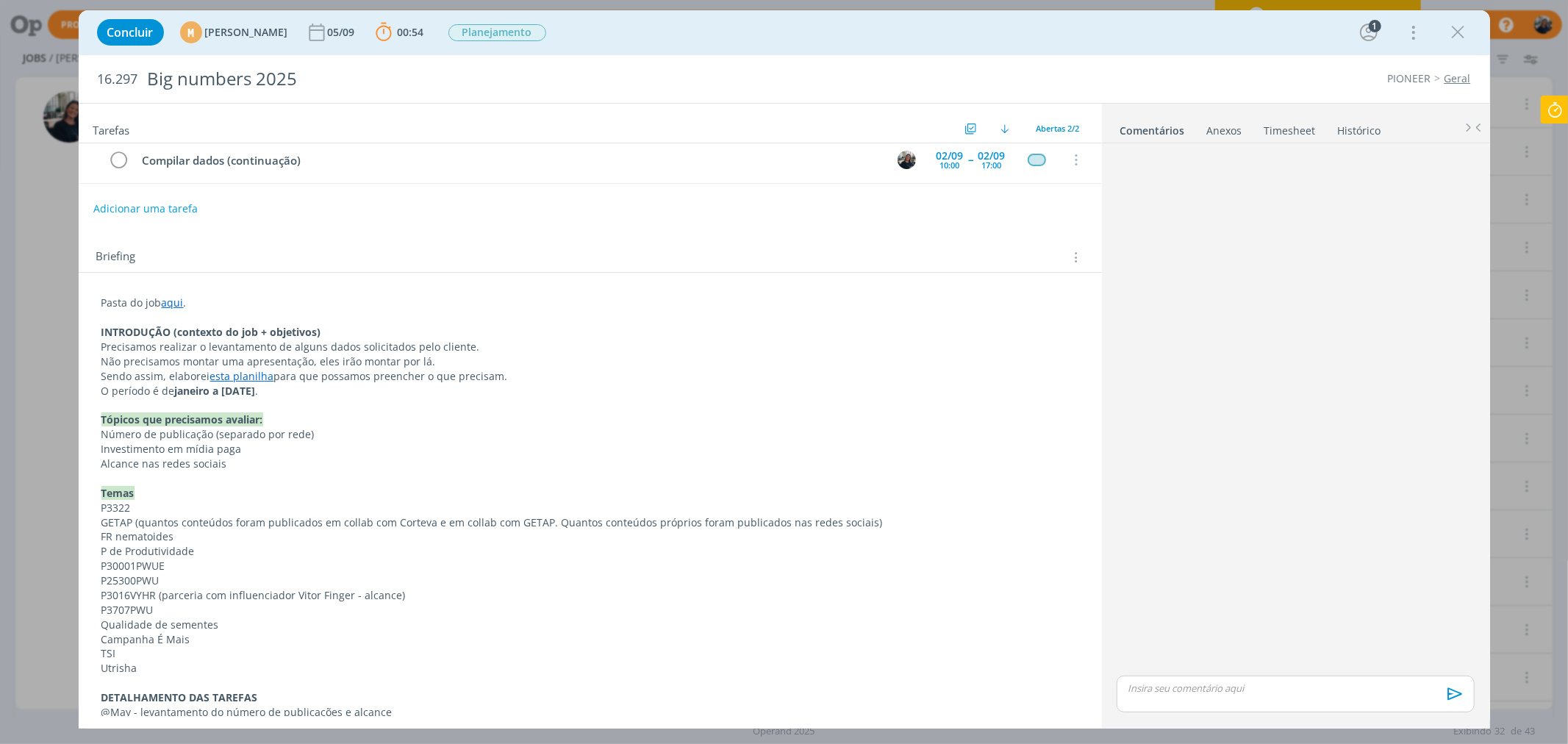
scroll to position [126, 0]
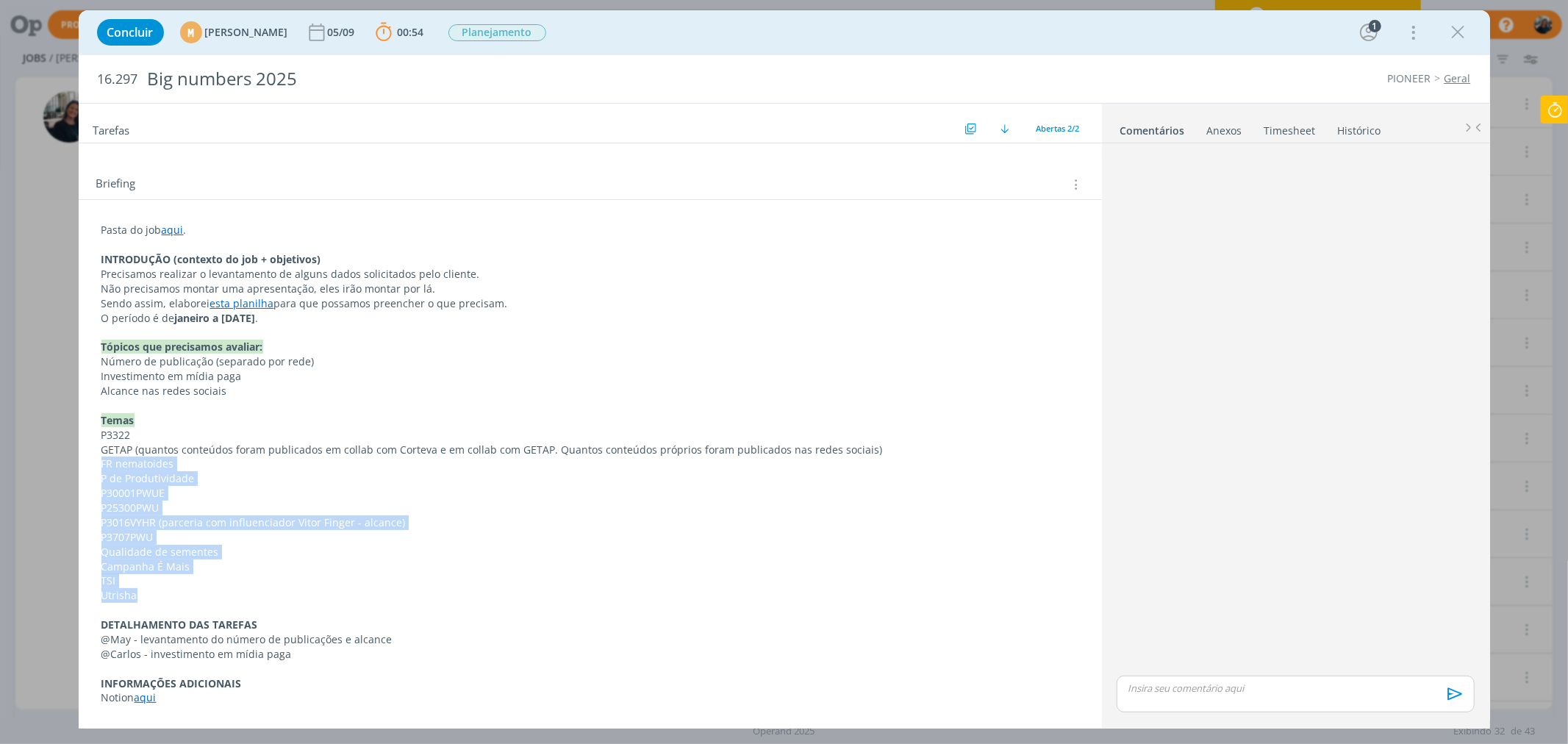
drag, startPoint x: 166, startPoint y: 592, endPoint x: 82, endPoint y: 462, distance: 154.8
click at [82, 462] on div "Pasta do job aqui . INTRODUÇÃO (contexto do job + objetivos) Precisamos realiza…" at bounding box center [590, 458] width 1023 height 516
copy div "FR nematoides P de Produtividade P30001PWUE P25300PWU P3016VYHR (parceria com i…"
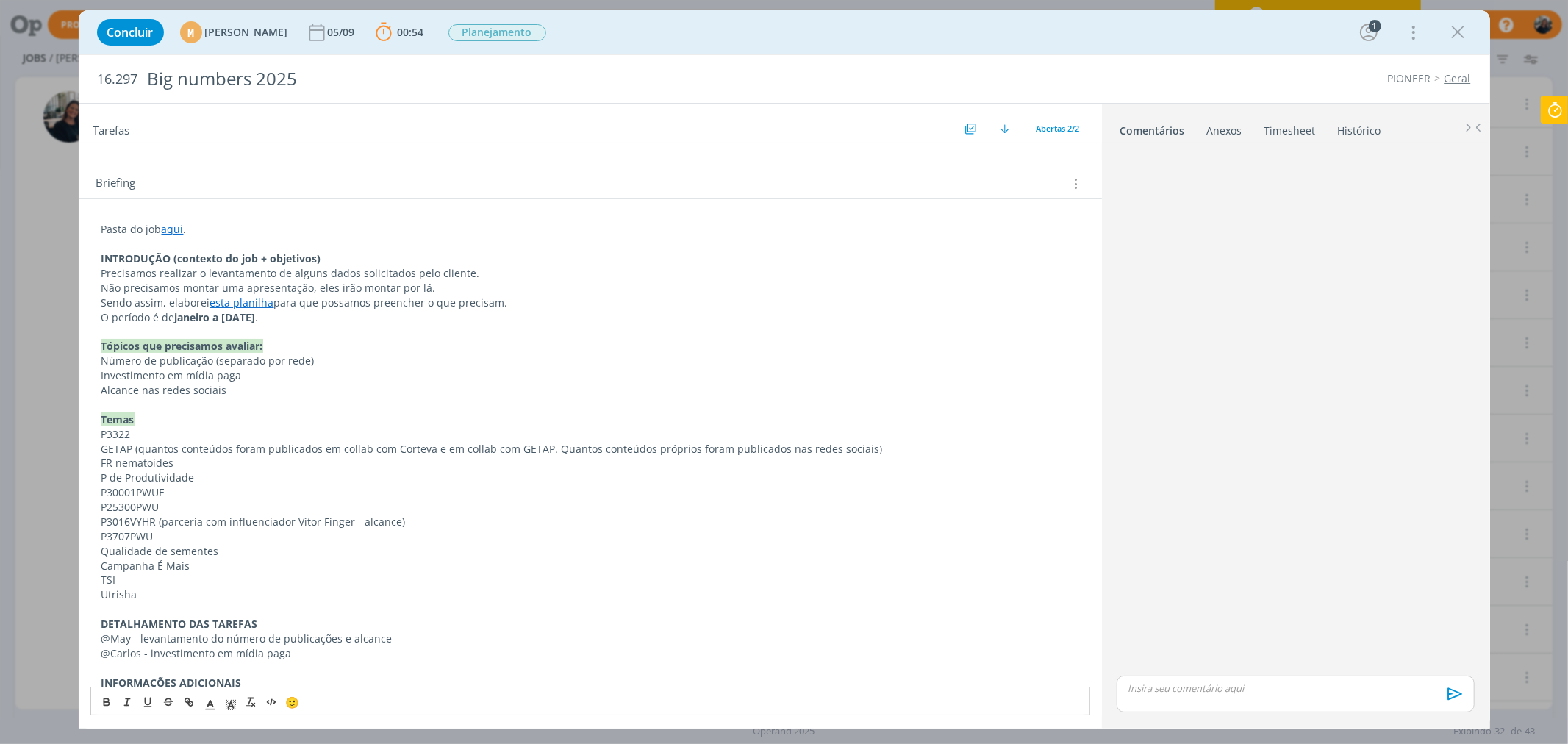
click at [394, 422] on p "Temas" at bounding box center [590, 420] width 978 height 15
click at [1254, 29] on icon "dialog" at bounding box center [1458, 32] width 22 height 22
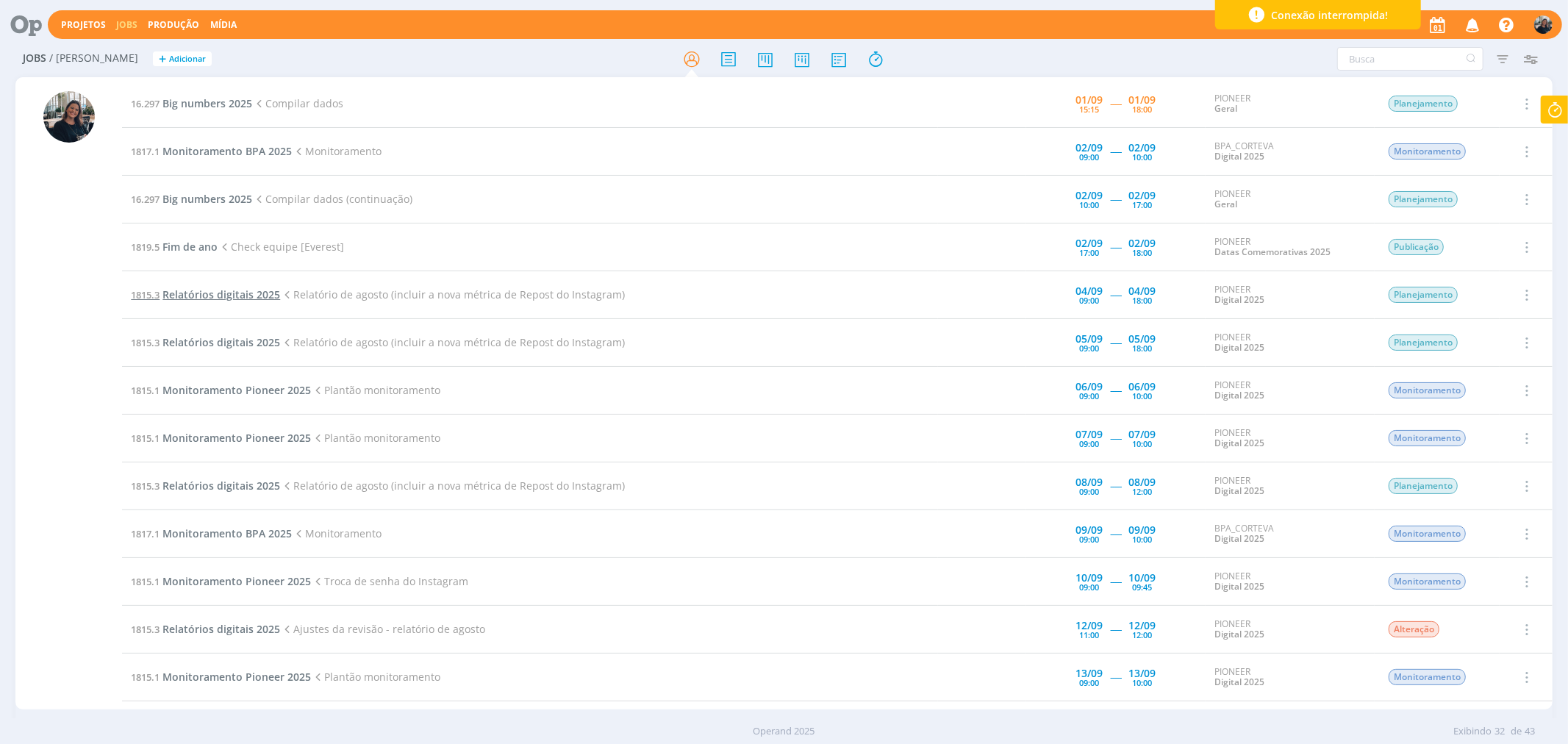
click at [188, 297] on span "Relatórios digitais 2025" at bounding box center [221, 294] width 118 height 14
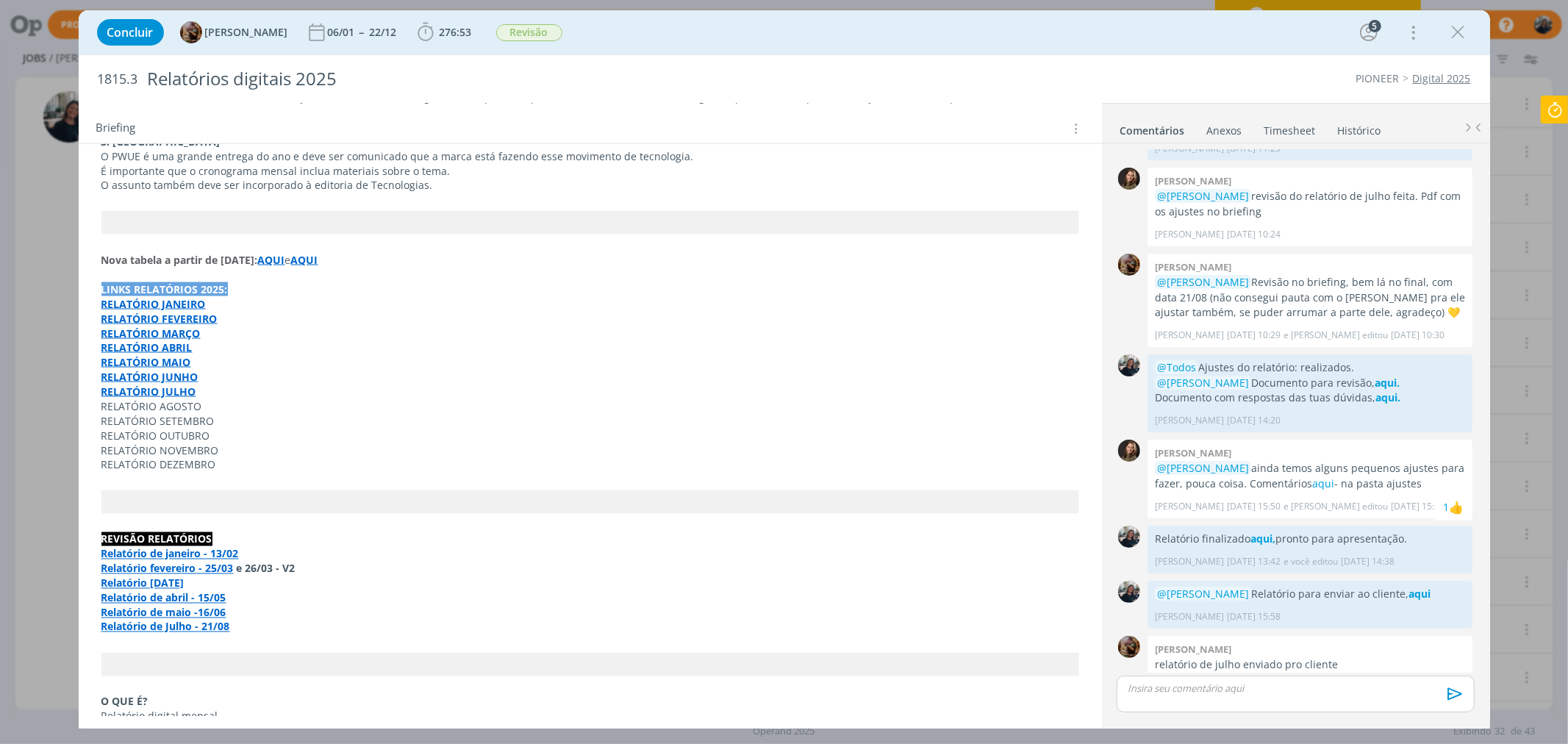
scroll to position [1961, 0]
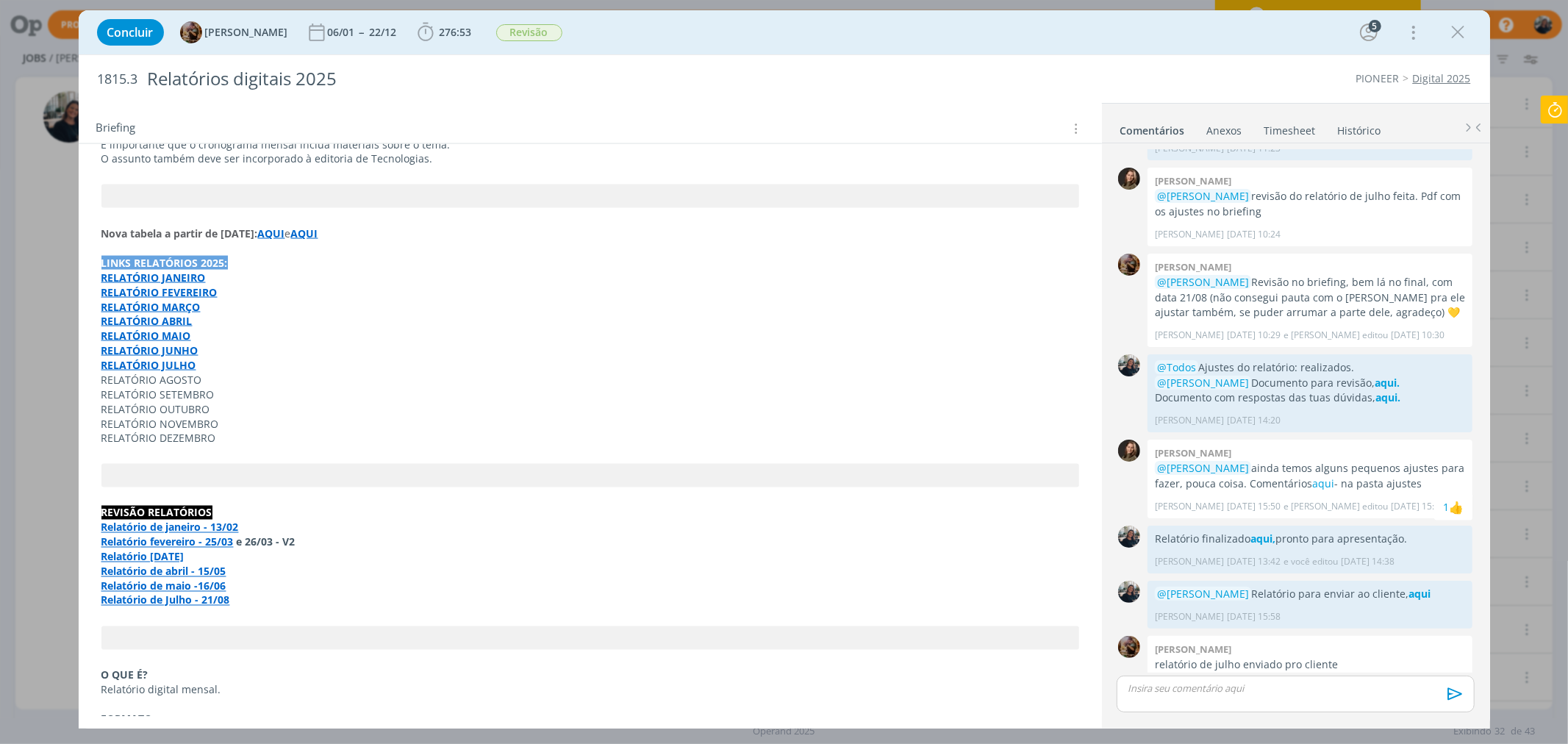
click at [286, 226] on strong "AQUI" at bounding box center [271, 233] width 27 height 14
click at [309, 253] on link "https://docs.google.com/spreadsheets/d/1CW4MvBNh__KvotBnubZEHcfR-t6ncyoJfSnLK5W…" at bounding box center [256, 246] width 111 height 19
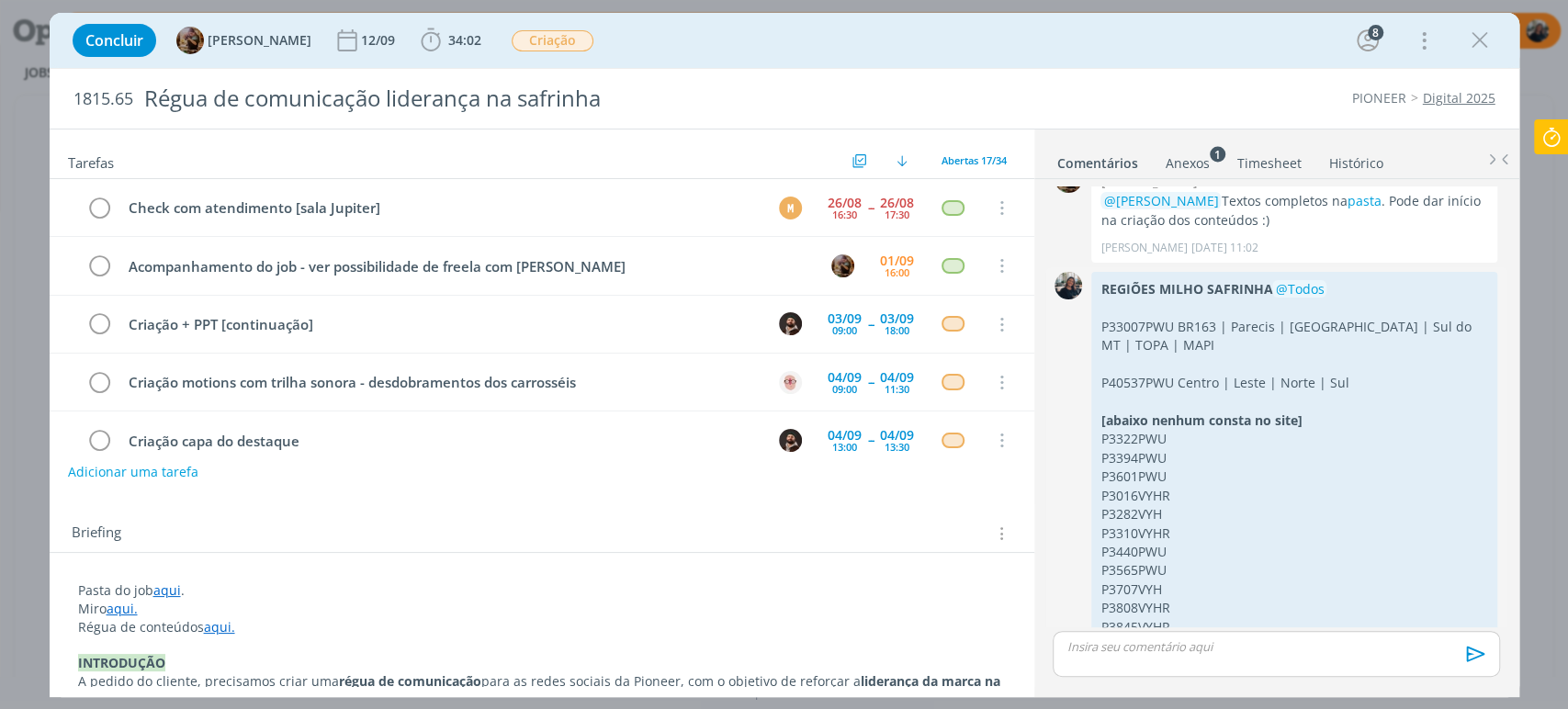
scroll to position [644, 0]
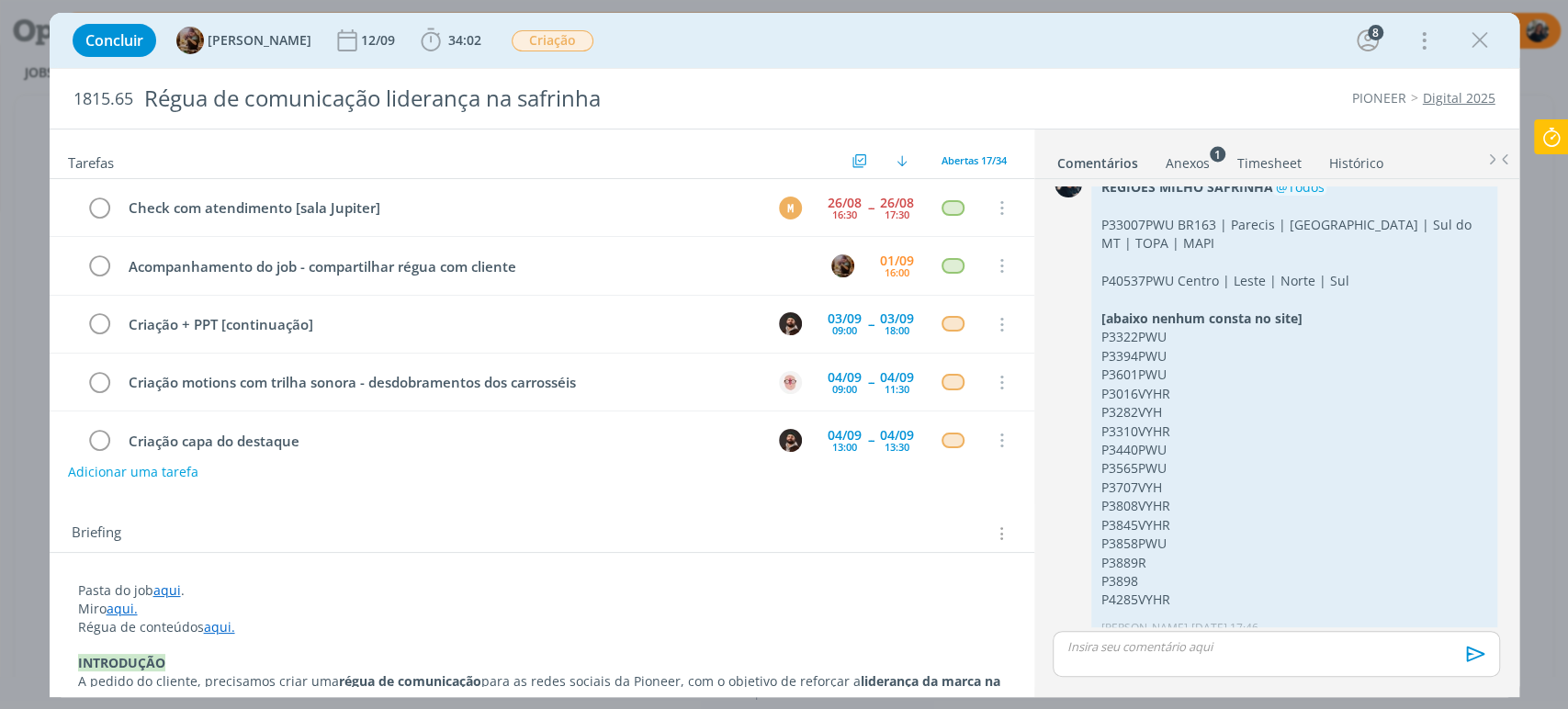
drag, startPoint x: 164, startPoint y: 591, endPoint x: 176, endPoint y: 602, distance: 16.3
click at [164, 592] on link "aqui" at bounding box center [166, 591] width 28 height 17
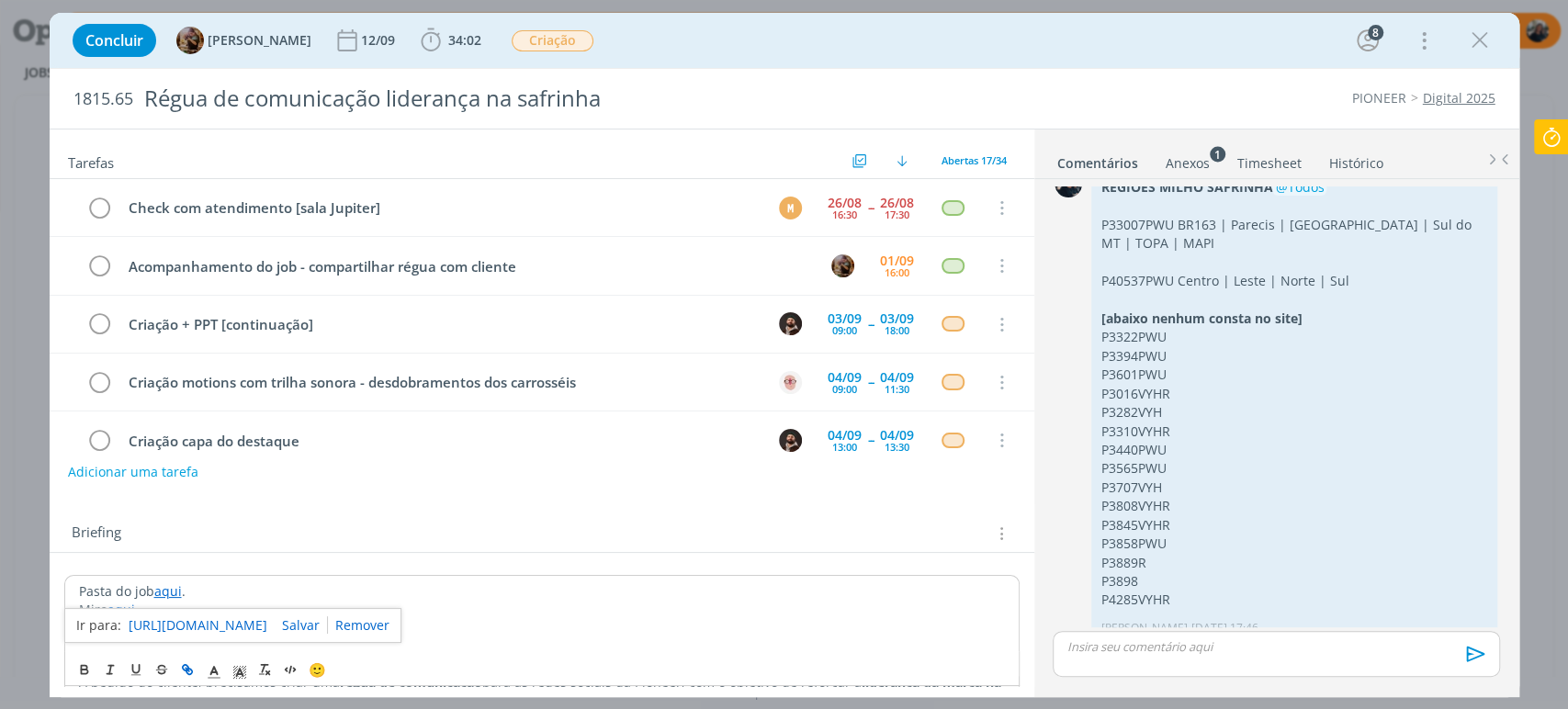
click at [205, 621] on link "https://sobeae.sharepoint.com/:f:/s/SOBEAE/EmaPmwOfjN5EqC1PA2ifvm0B3iSPx8IAjr9H…" at bounding box center [198, 625] width 139 height 24
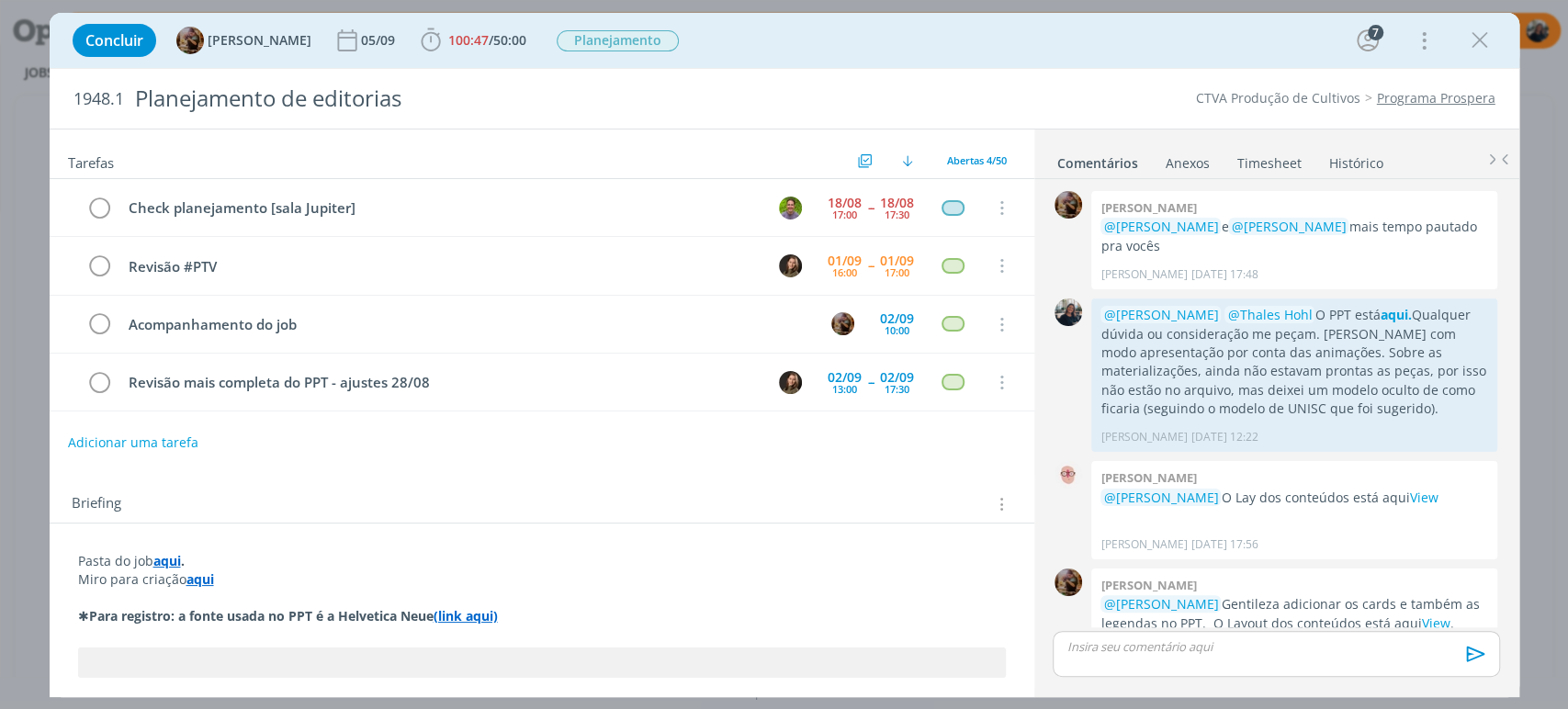
scroll to position [2469, 0]
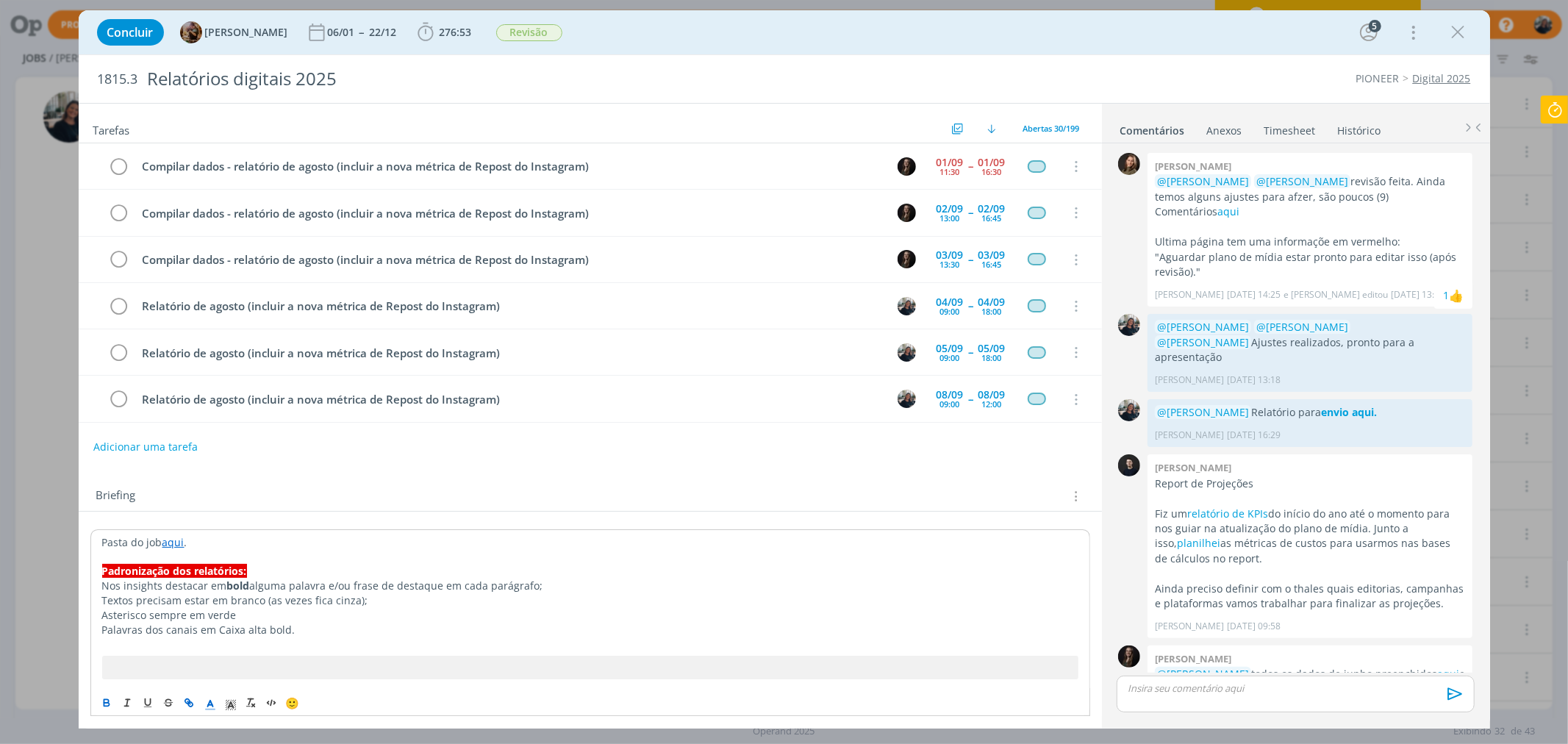
click at [1463, 29] on icon "dialog" at bounding box center [1458, 32] width 22 height 22
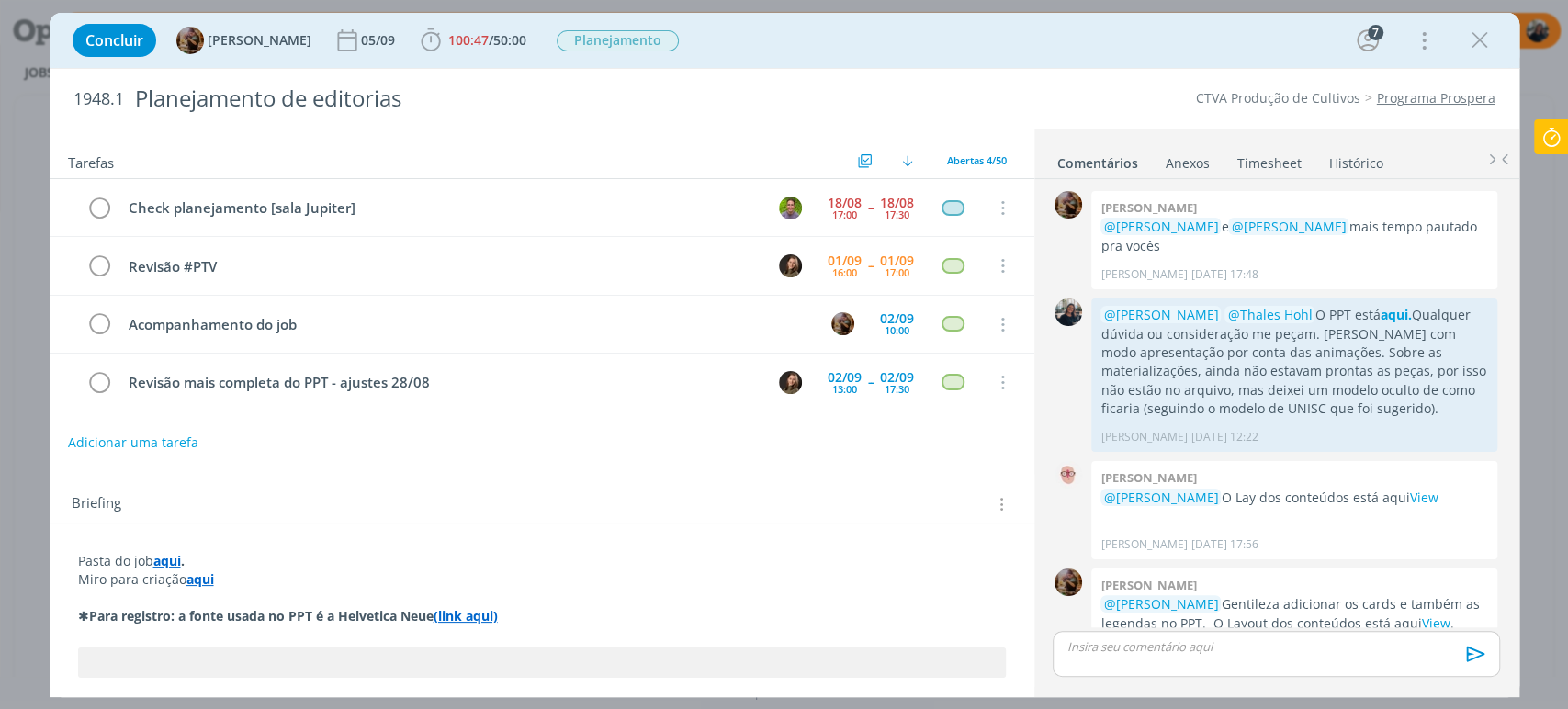
scroll to position [2469, 0]
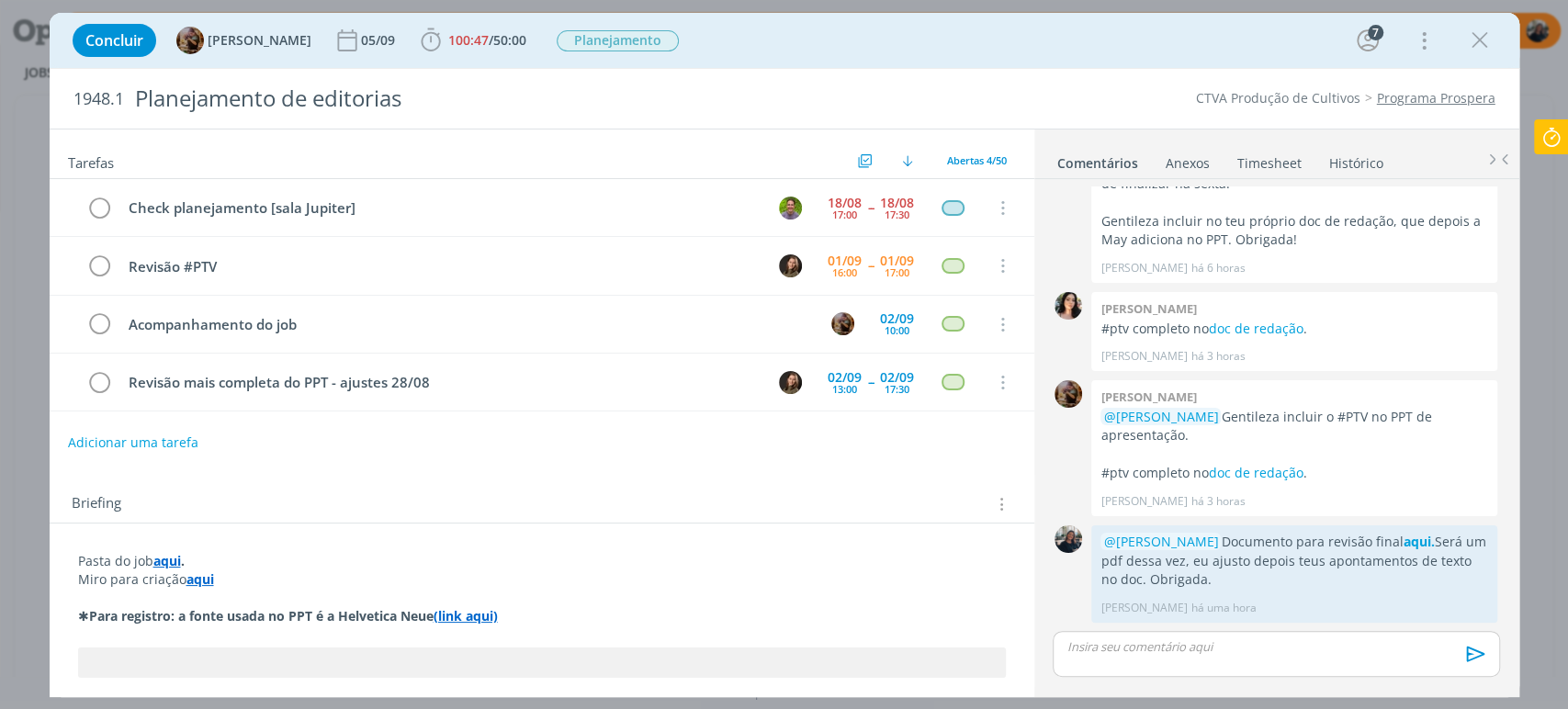
click at [1485, 38] on icon "dialog" at bounding box center [1479, 40] width 28 height 28
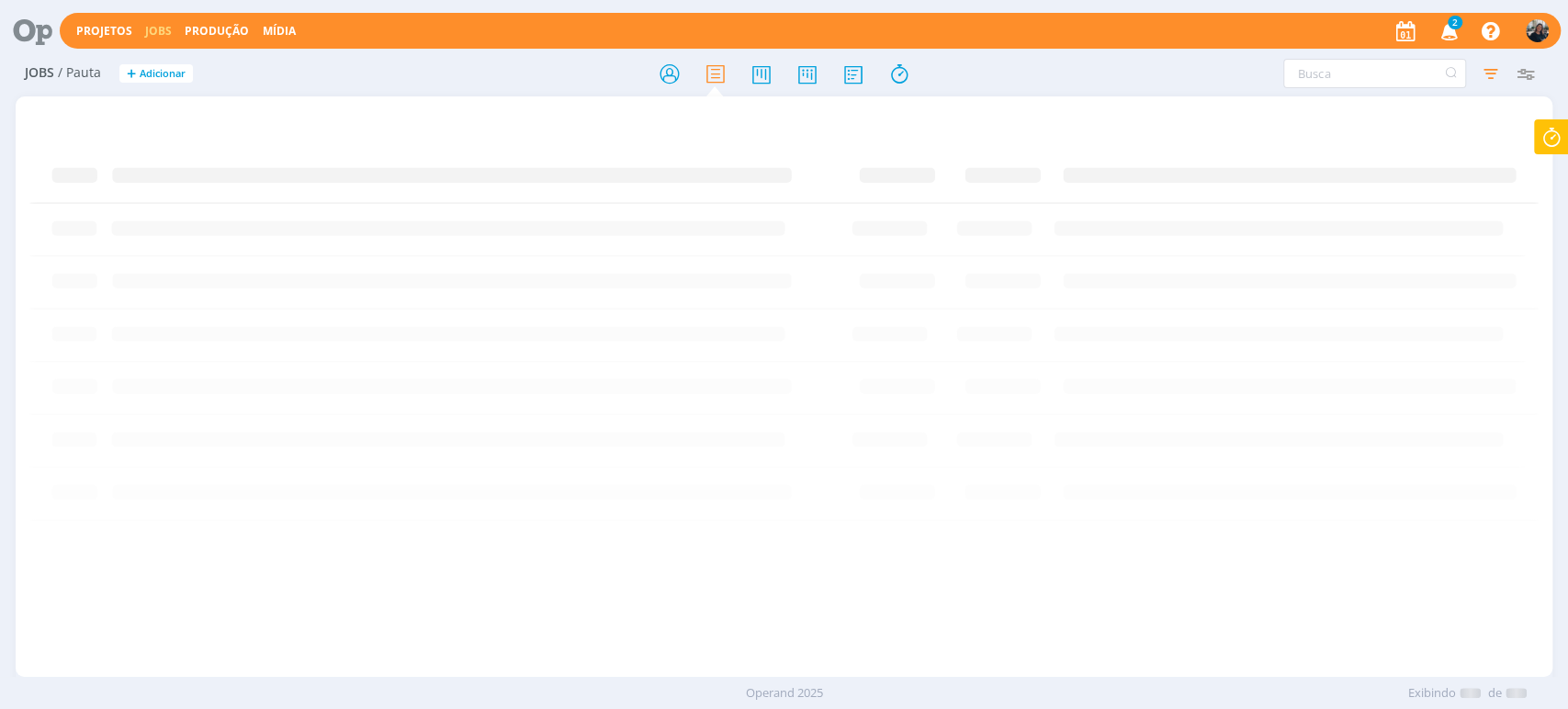
click at [1454, 34] on icon "button" at bounding box center [1449, 30] width 32 height 31
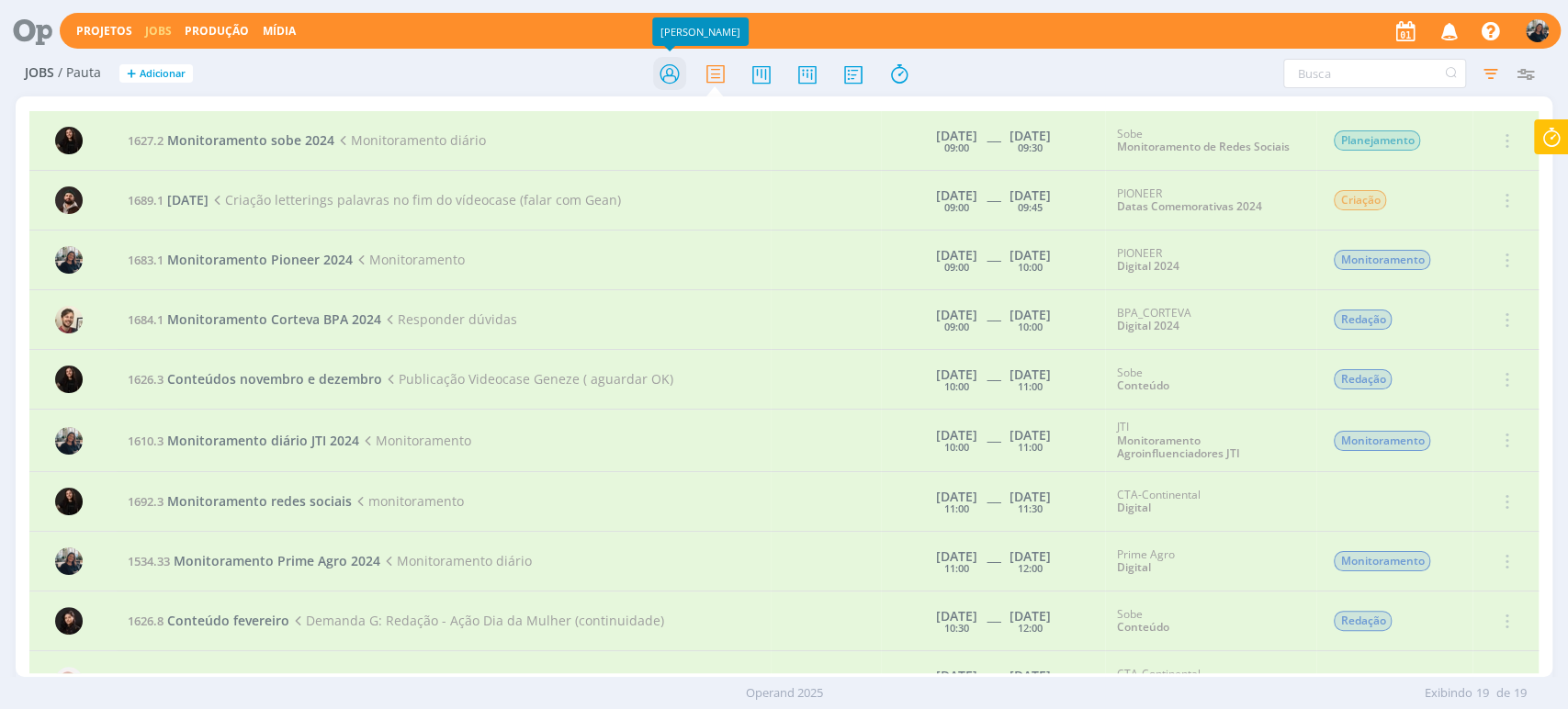
click at [657, 76] on icon at bounding box center [669, 73] width 33 height 36
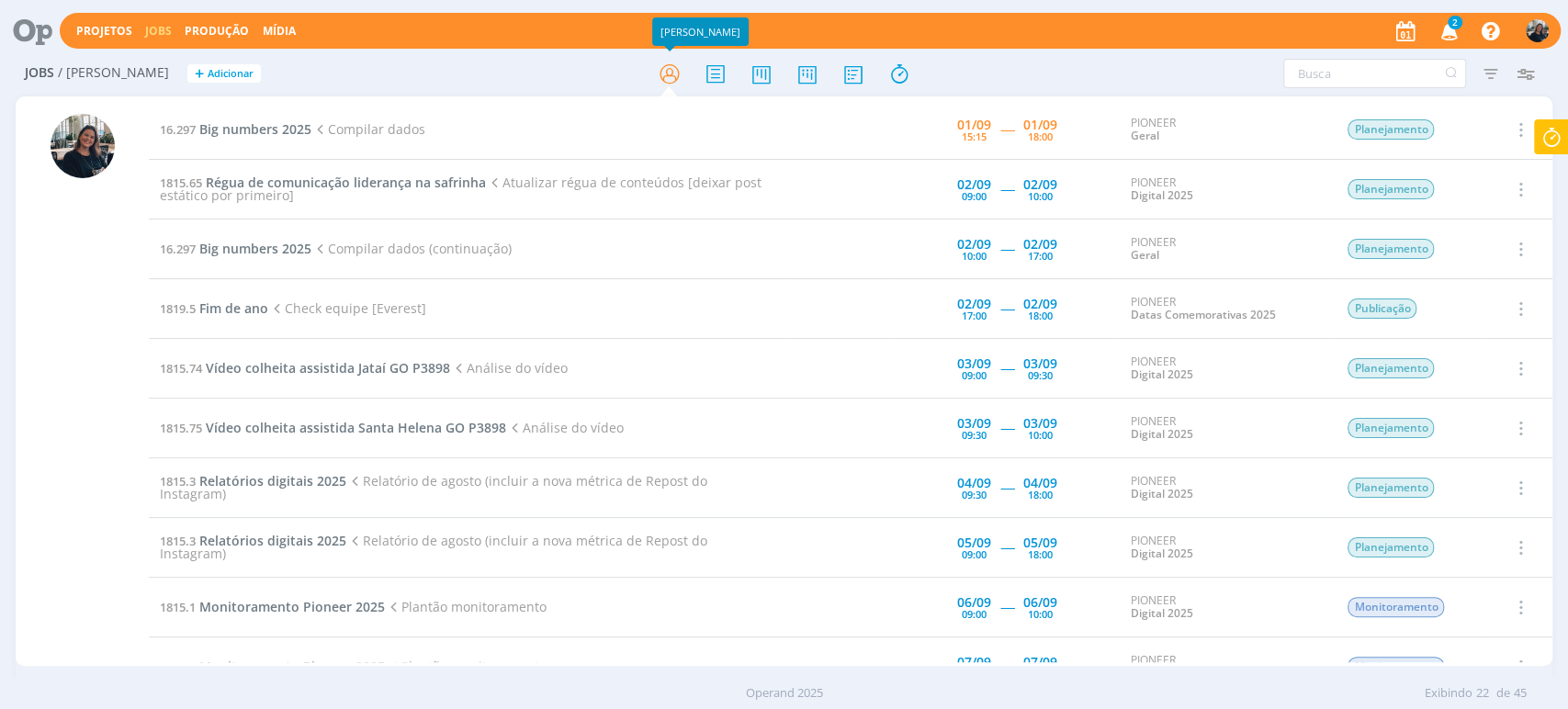
click at [1455, 38] on icon "button" at bounding box center [1449, 30] width 32 height 31
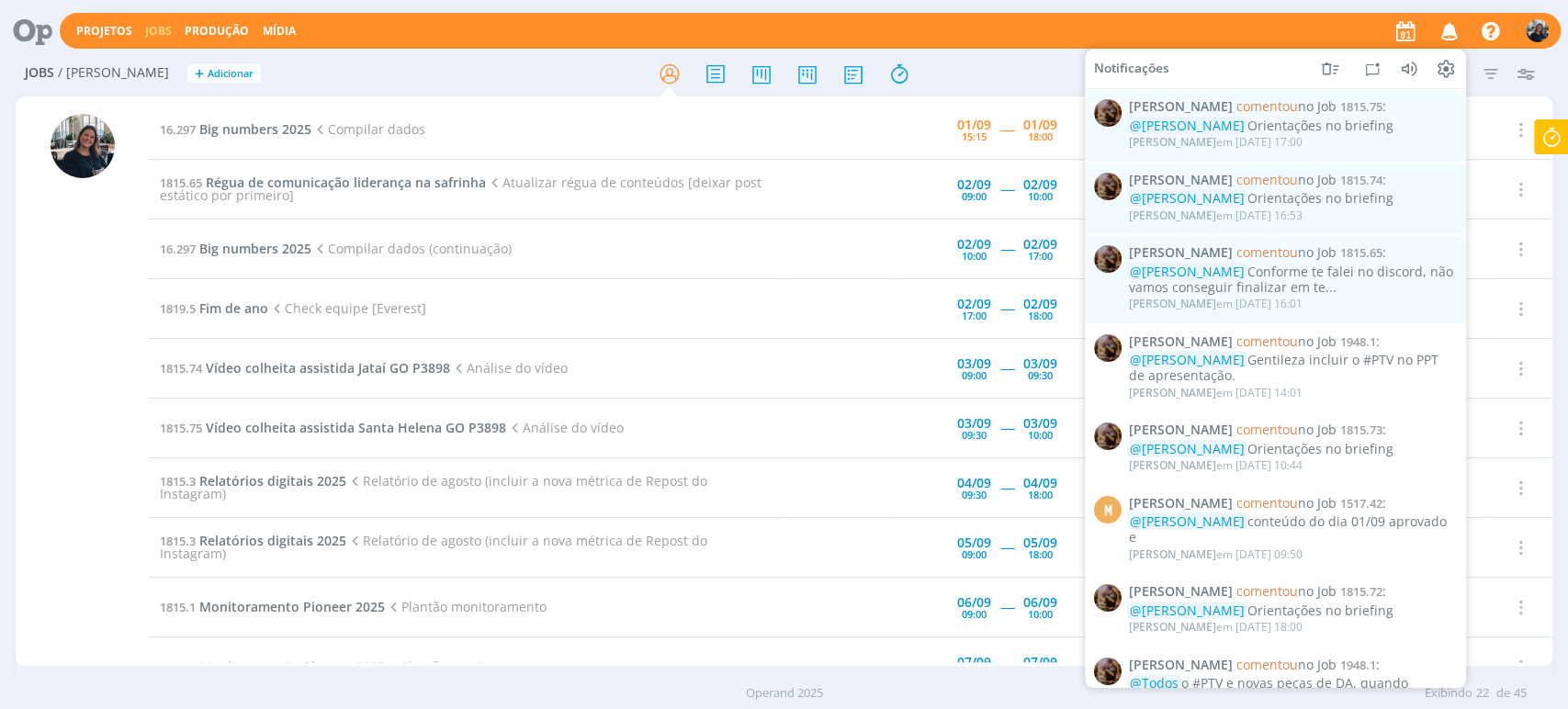
click at [1447, 31] on icon "button" at bounding box center [1449, 30] width 32 height 31
